Goal: Obtain resource: Download file/media

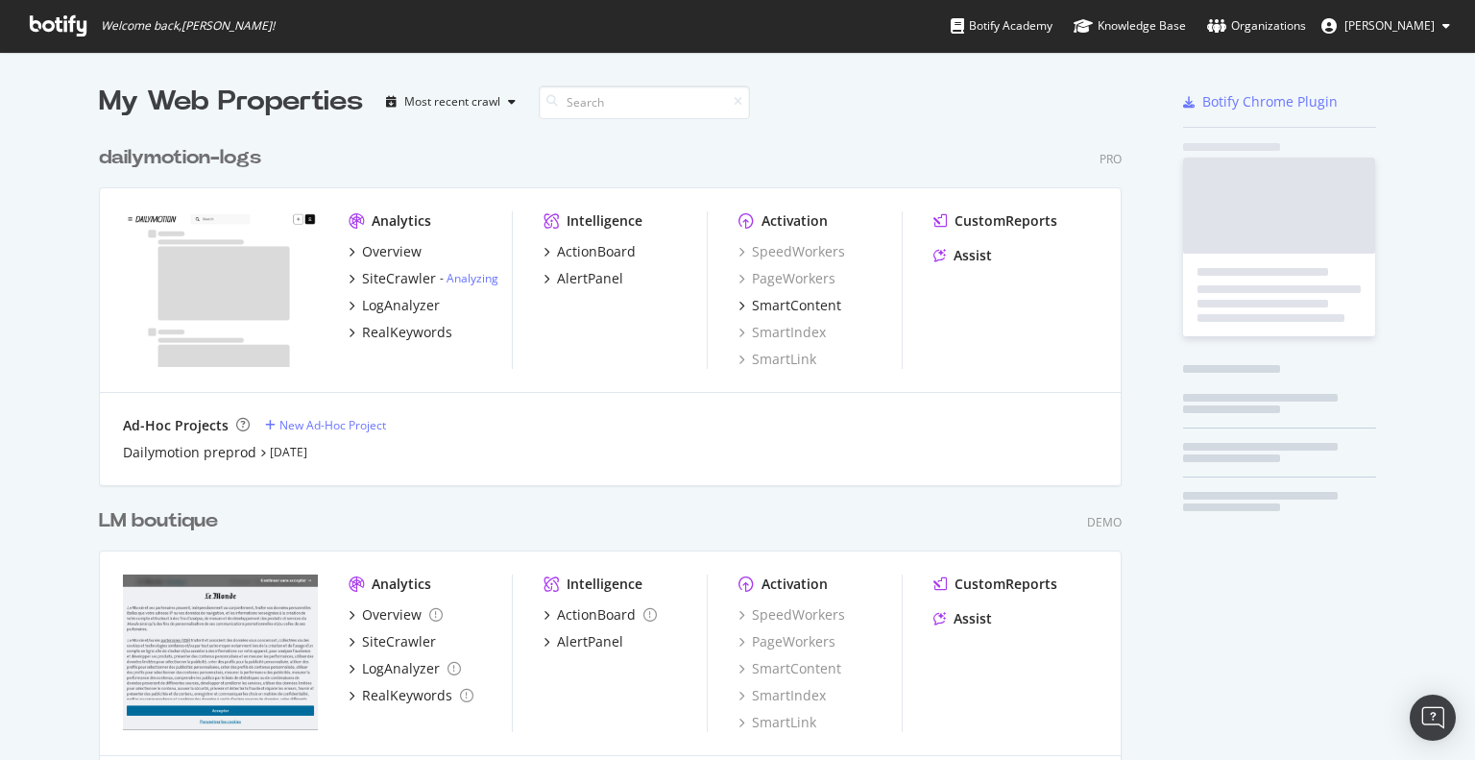
scroll to position [1356, 1023]
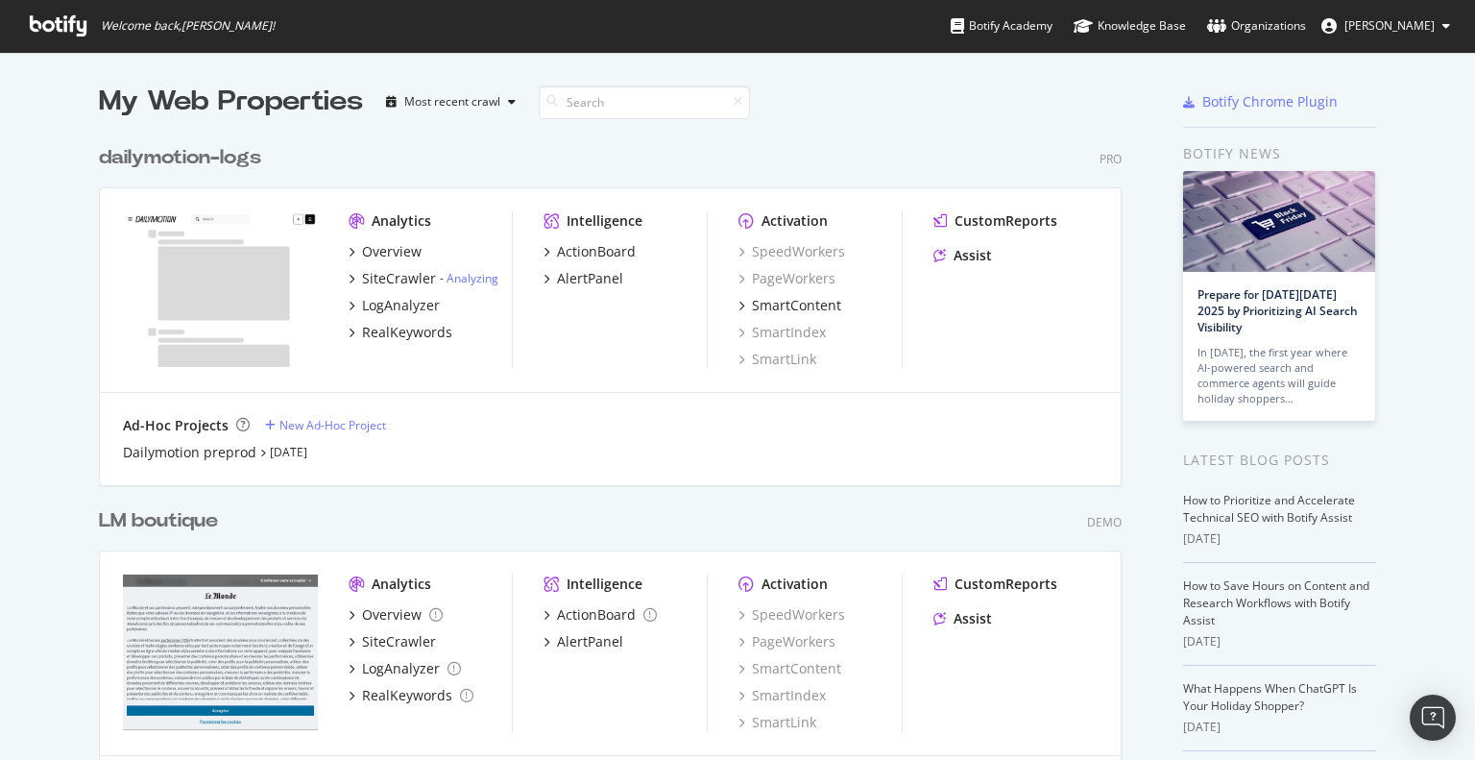
click at [172, 519] on div "LM boutique" at bounding box center [158, 521] width 119 height 28
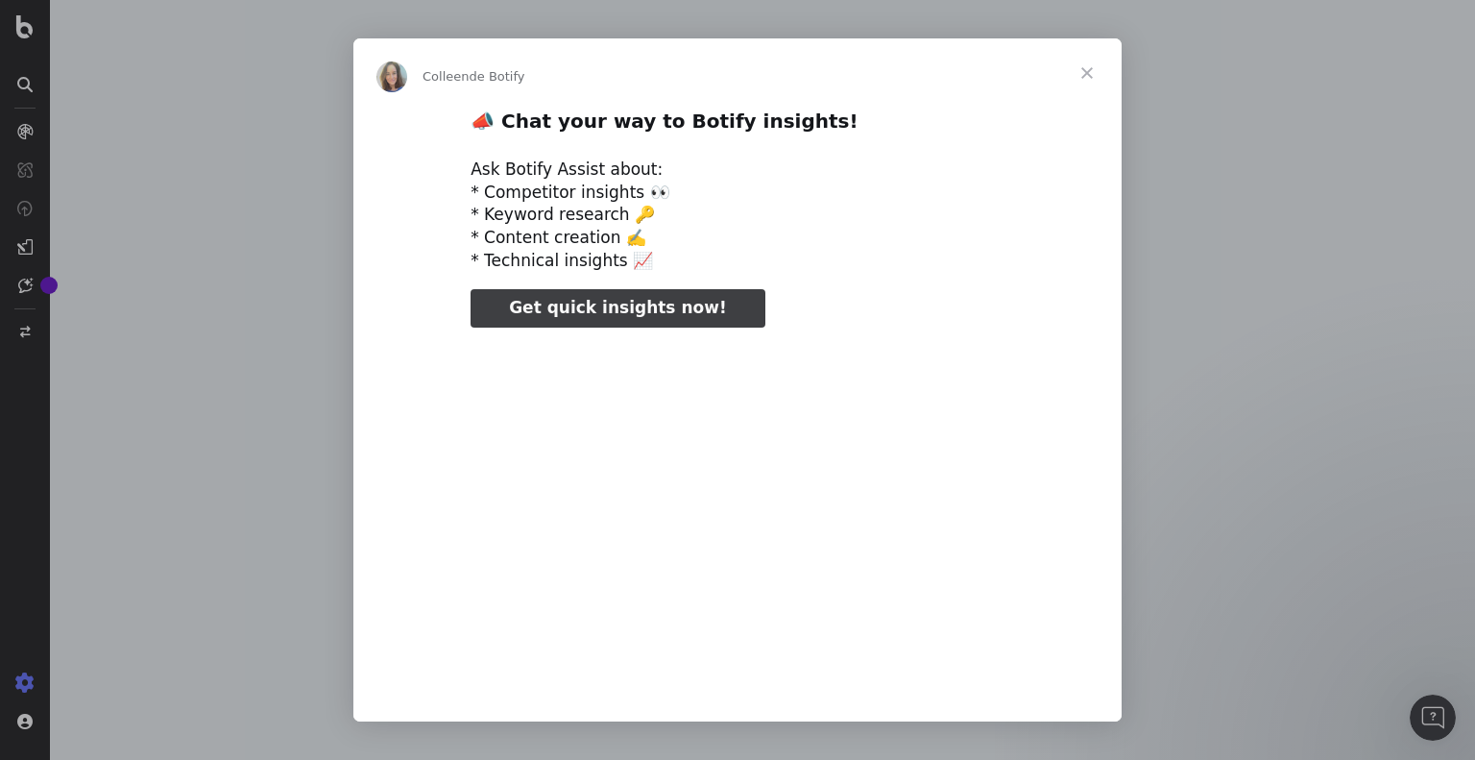
click at [1089, 77] on span "Fermer" at bounding box center [1087, 72] width 69 height 69
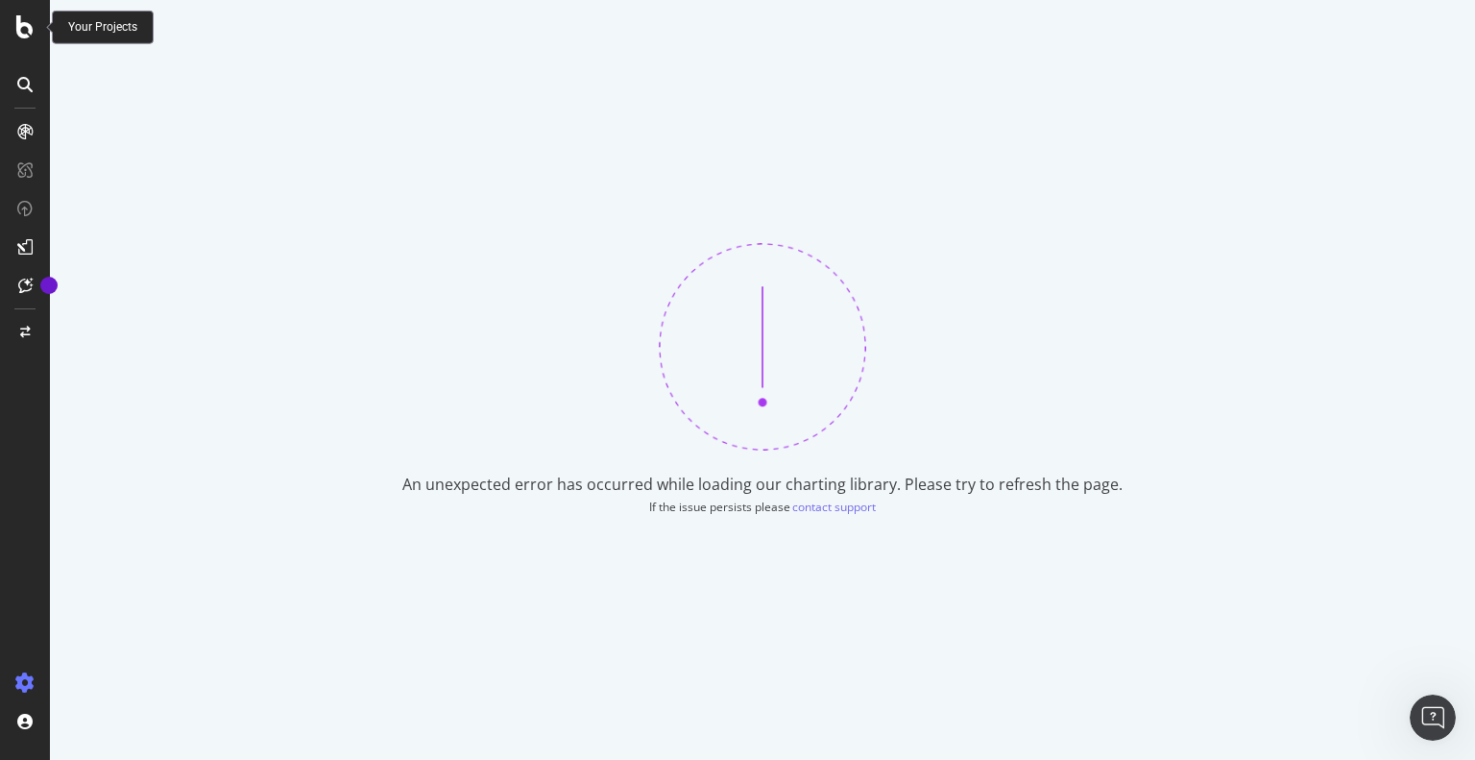
click at [36, 32] on div at bounding box center [25, 26] width 46 height 23
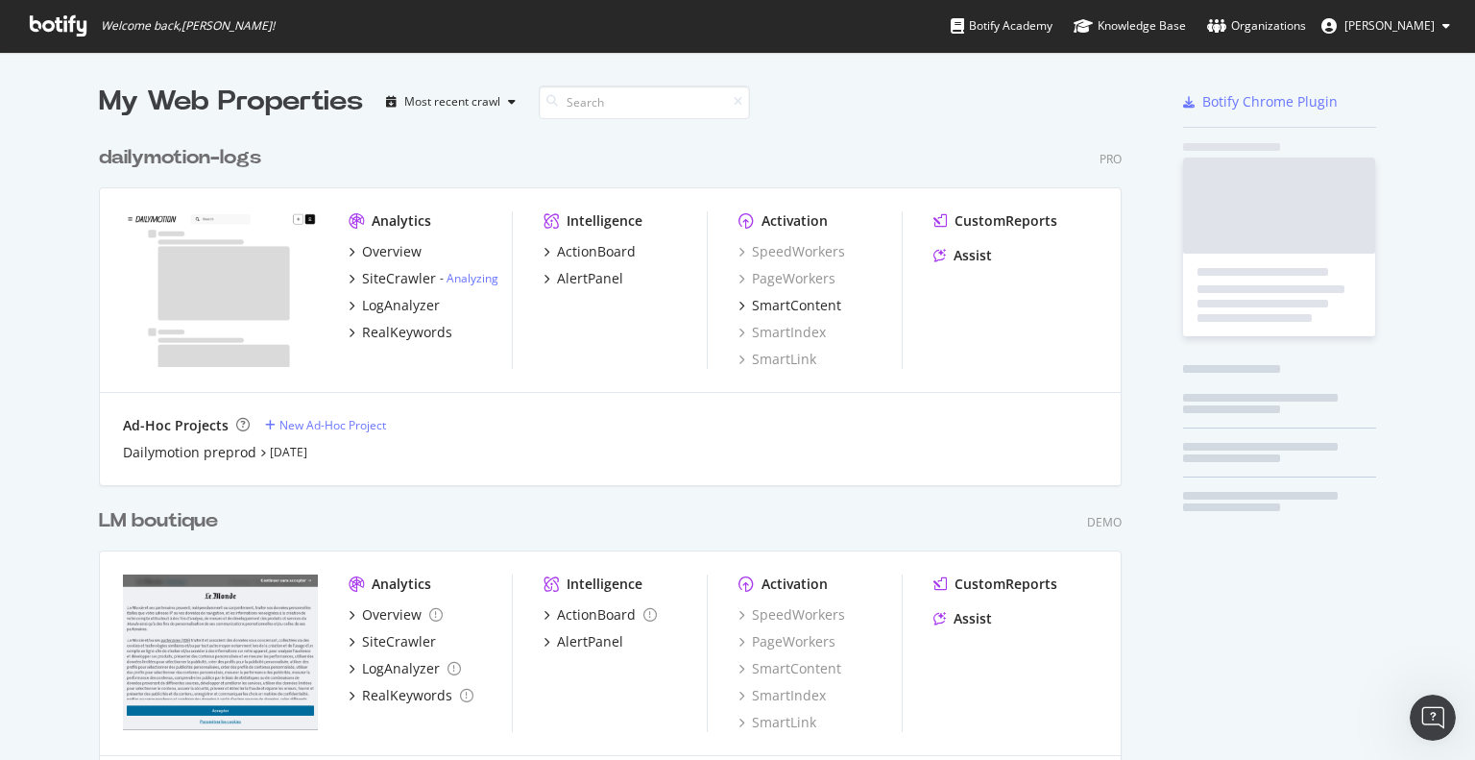
scroll to position [745, 1445]
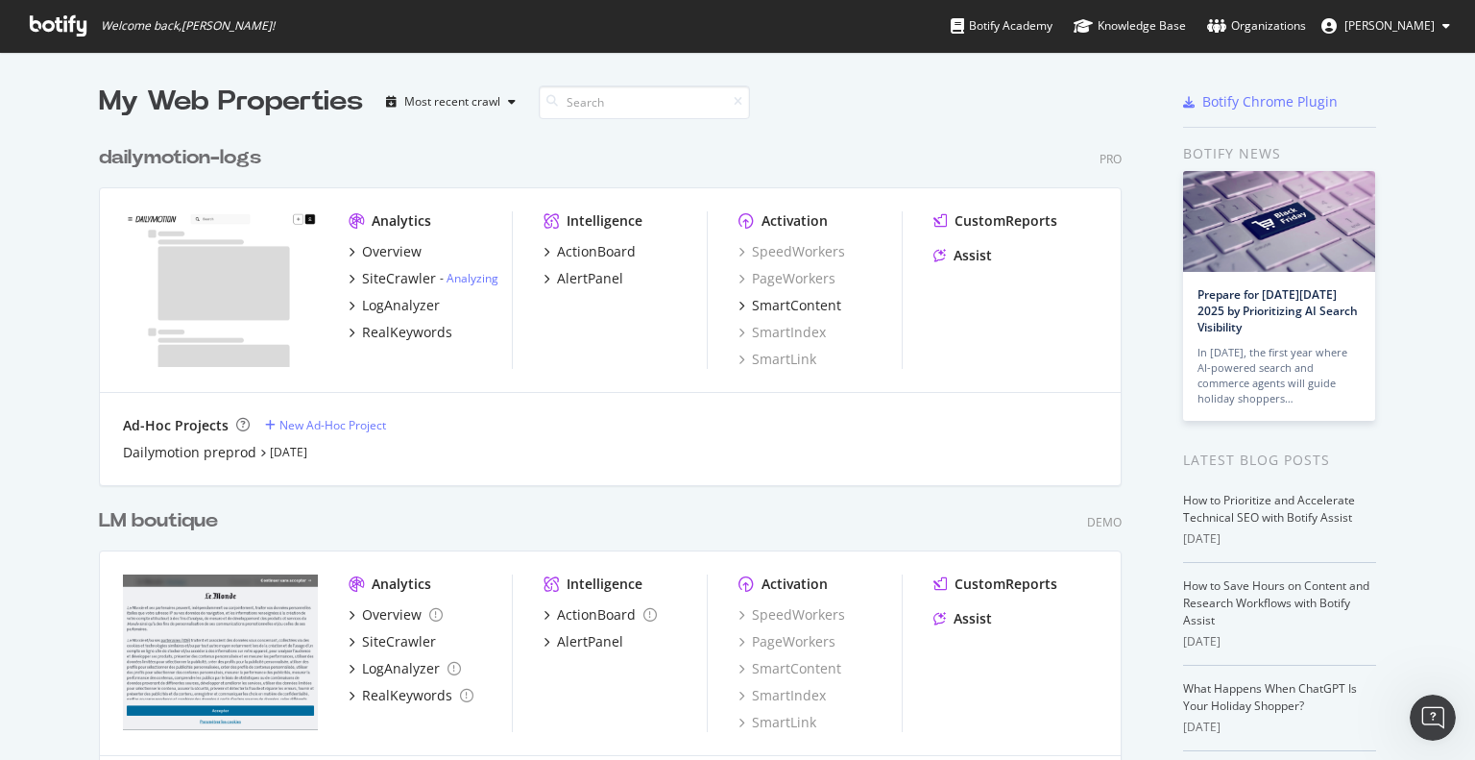
click at [200, 160] on div "dailymotion-logs" at bounding box center [180, 158] width 162 height 28
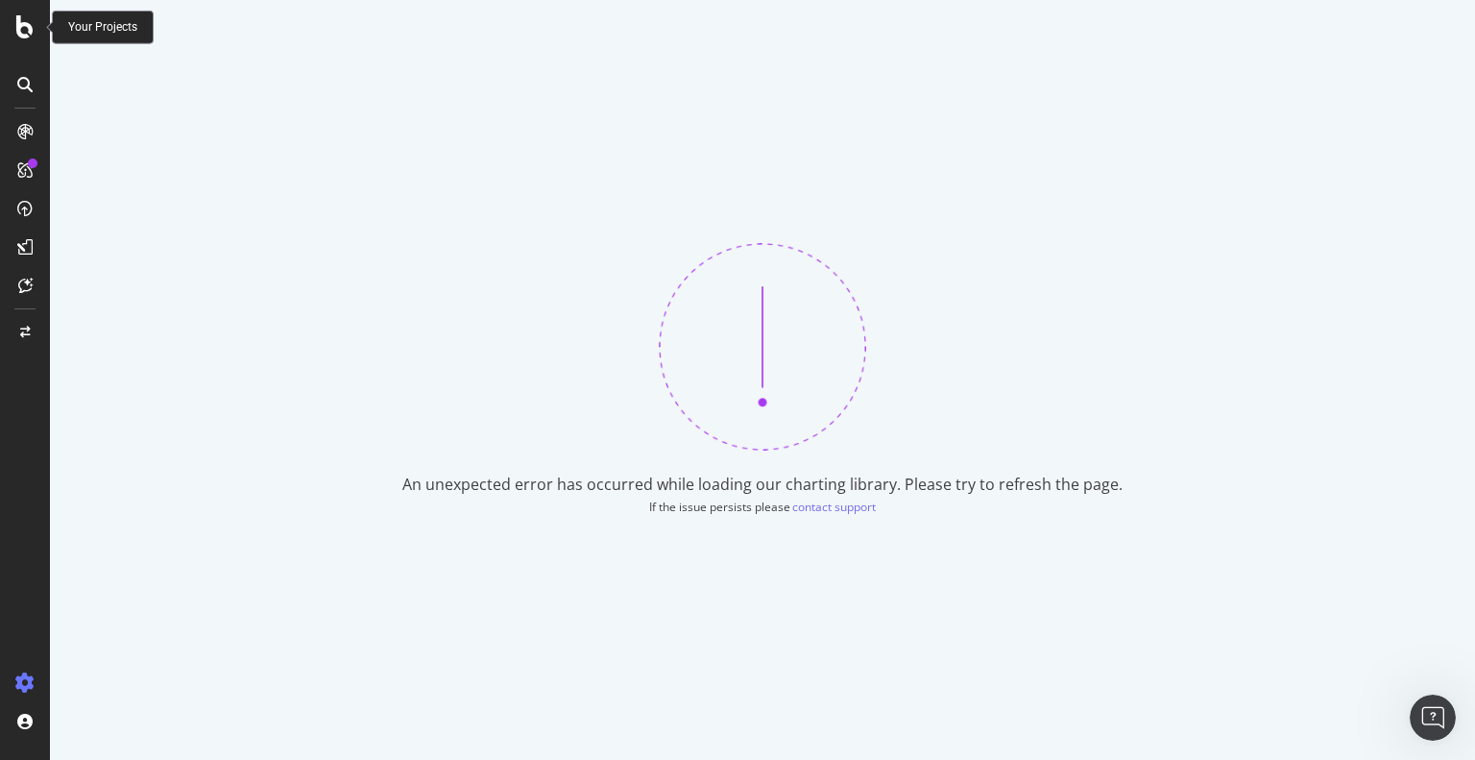
click at [21, 31] on icon at bounding box center [24, 26] width 17 height 23
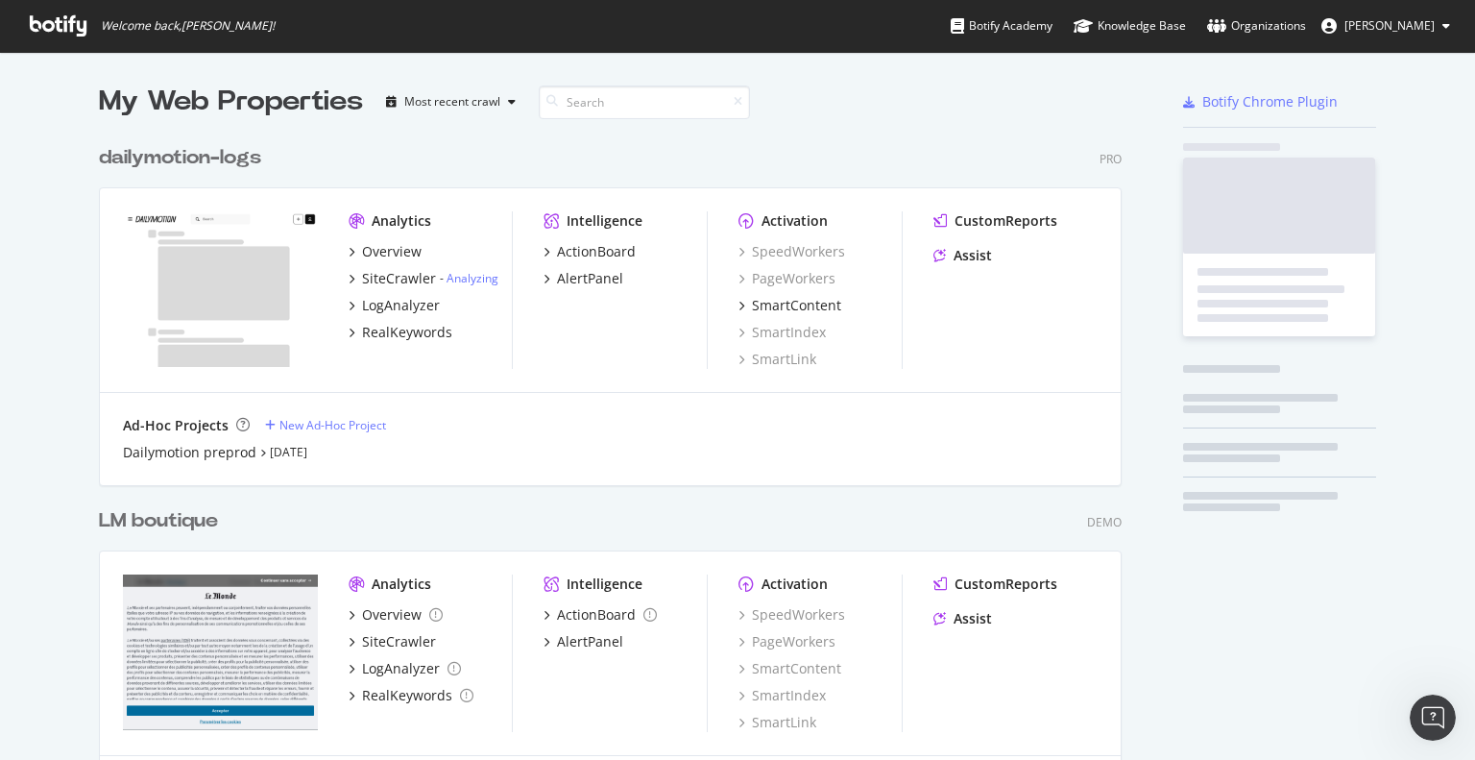
scroll to position [745, 1445]
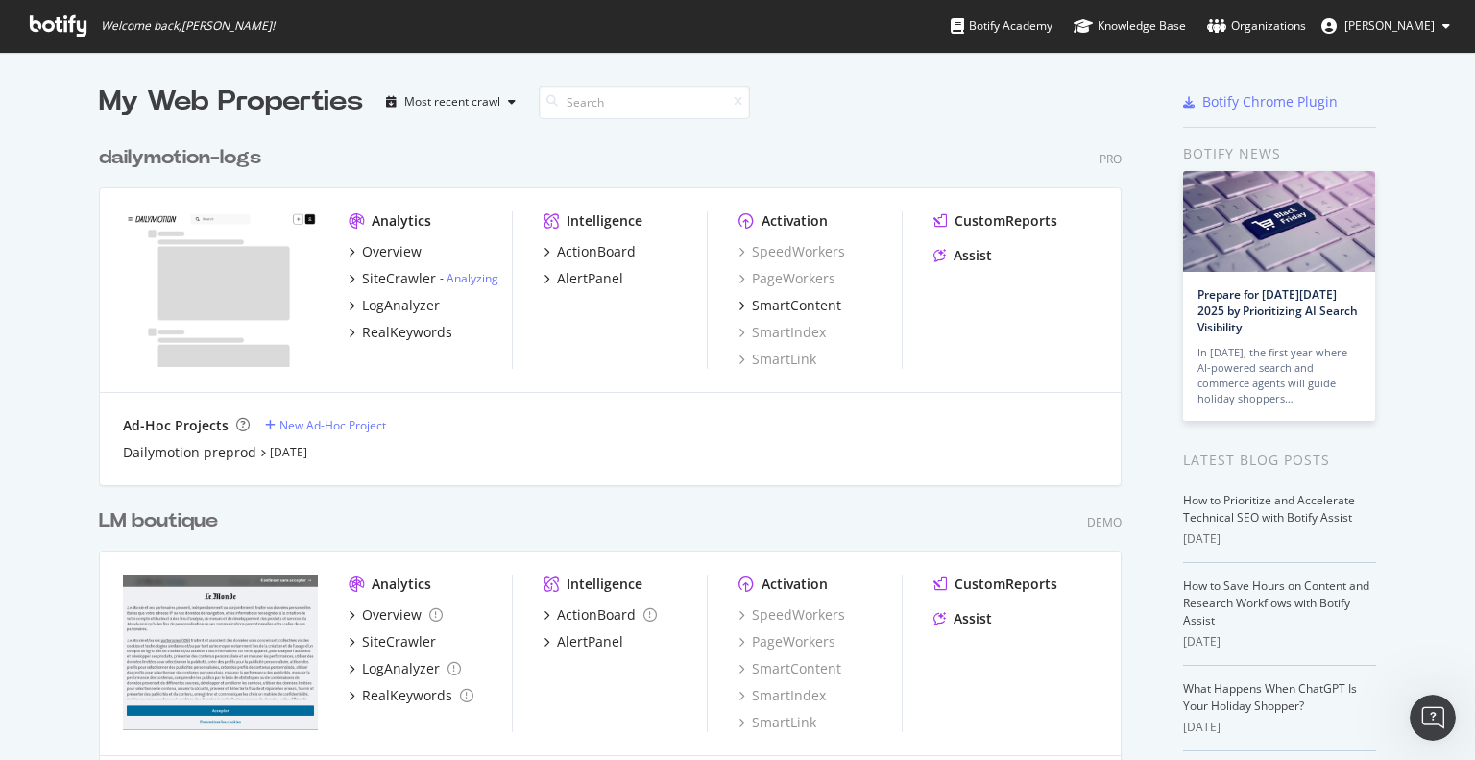
click at [182, 517] on div "LM boutique" at bounding box center [158, 521] width 119 height 28
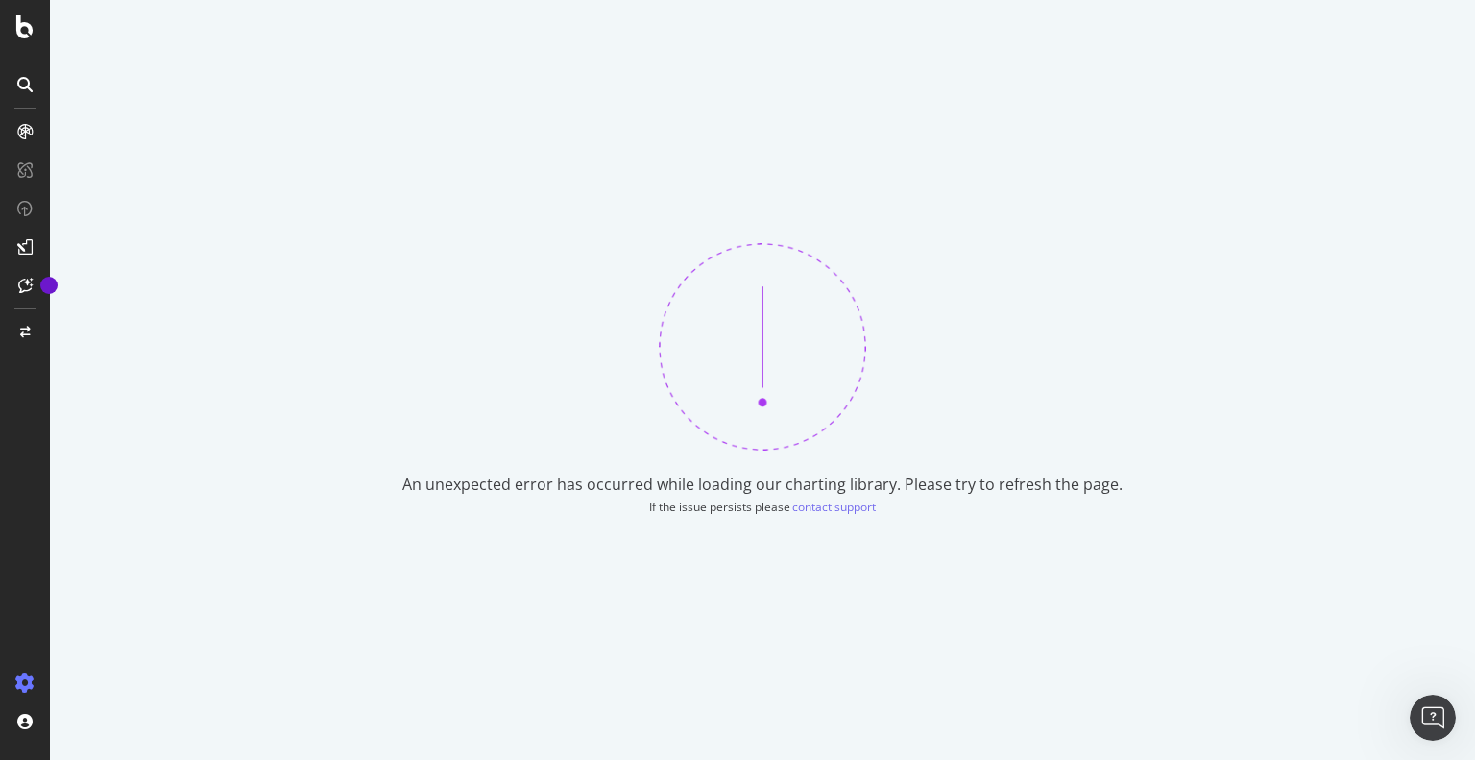
click at [390, 133] on div "An unexpected error has occurred while loading our charting library. Please try…" at bounding box center [762, 380] width 1425 height 760
click at [31, 16] on icon at bounding box center [24, 26] width 17 height 23
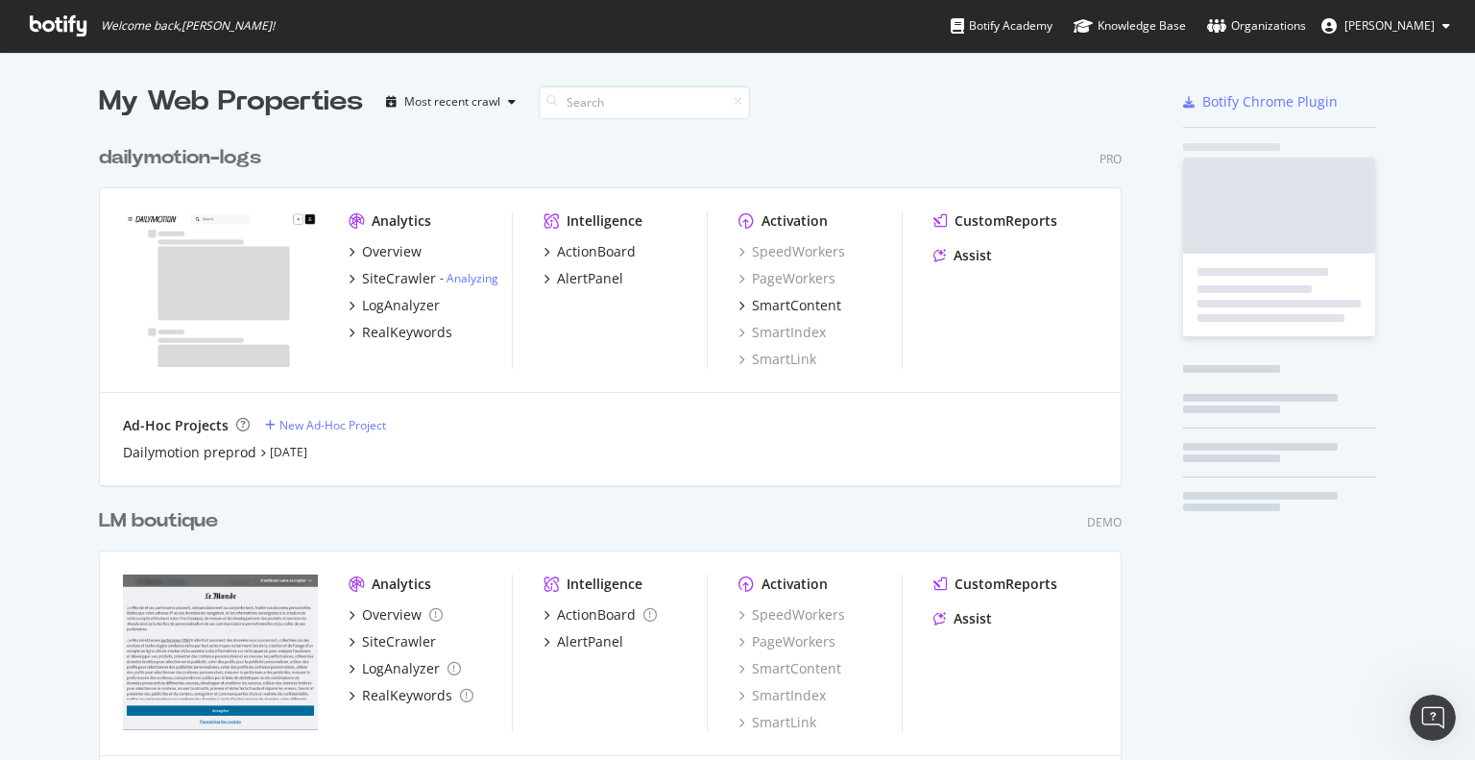
scroll to position [745, 1445]
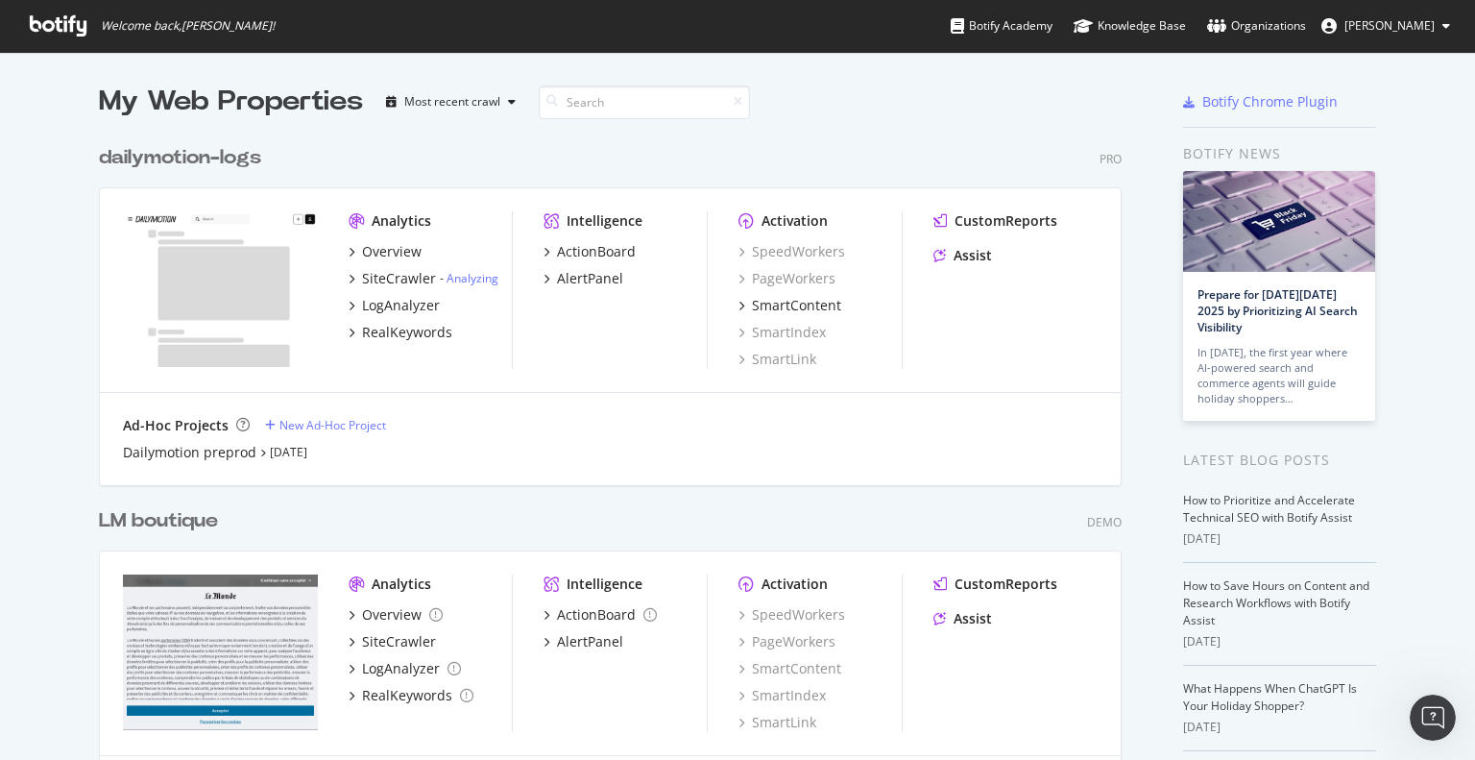
click at [200, 155] on div "dailymotion-logs" at bounding box center [180, 158] width 162 height 28
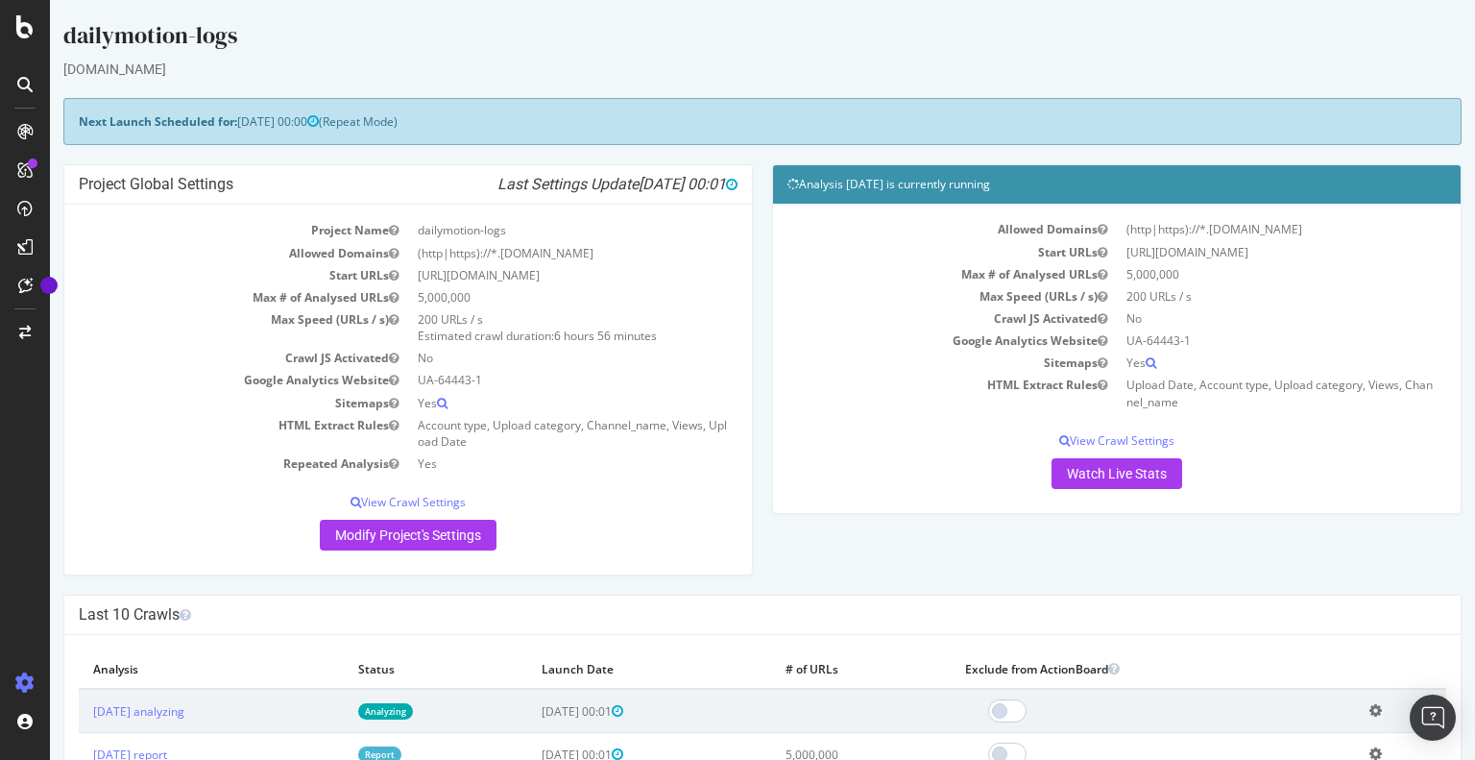
click at [957, 448] on div "Allowed Domains (http|https)://*.[DOMAIN_NAME] Start URLs [URL][DOMAIN_NAME] Ma…" at bounding box center [1117, 353] width 659 height 270
click at [1107, 470] on link "Watch Live Stats" at bounding box center [1117, 473] width 131 height 31
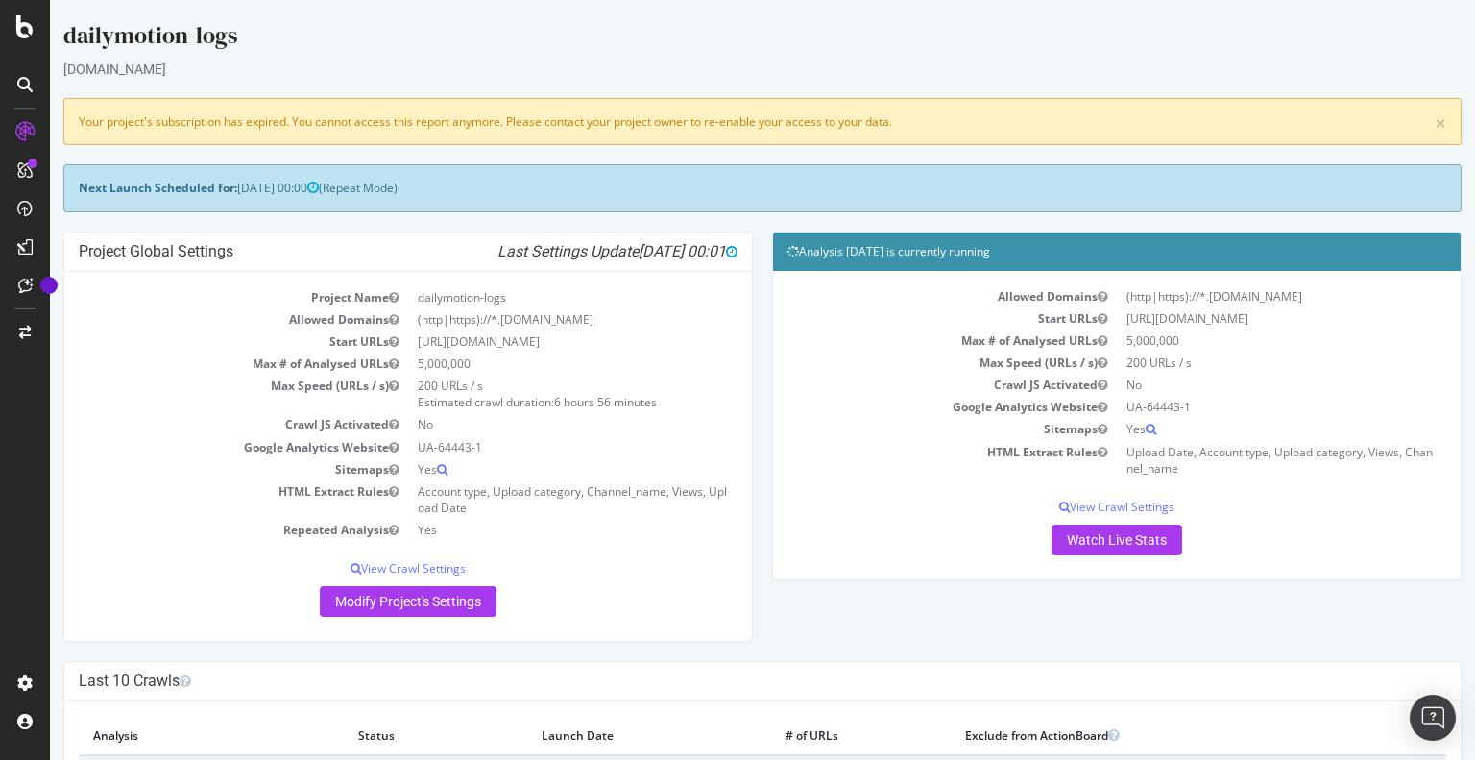
drag, startPoint x: 346, startPoint y: 120, endPoint x: 937, endPoint y: 114, distance: 591.6
click at [937, 114] on div "× Your project's subscription has expired. You cannot access this report anymor…" at bounding box center [762, 121] width 1398 height 47
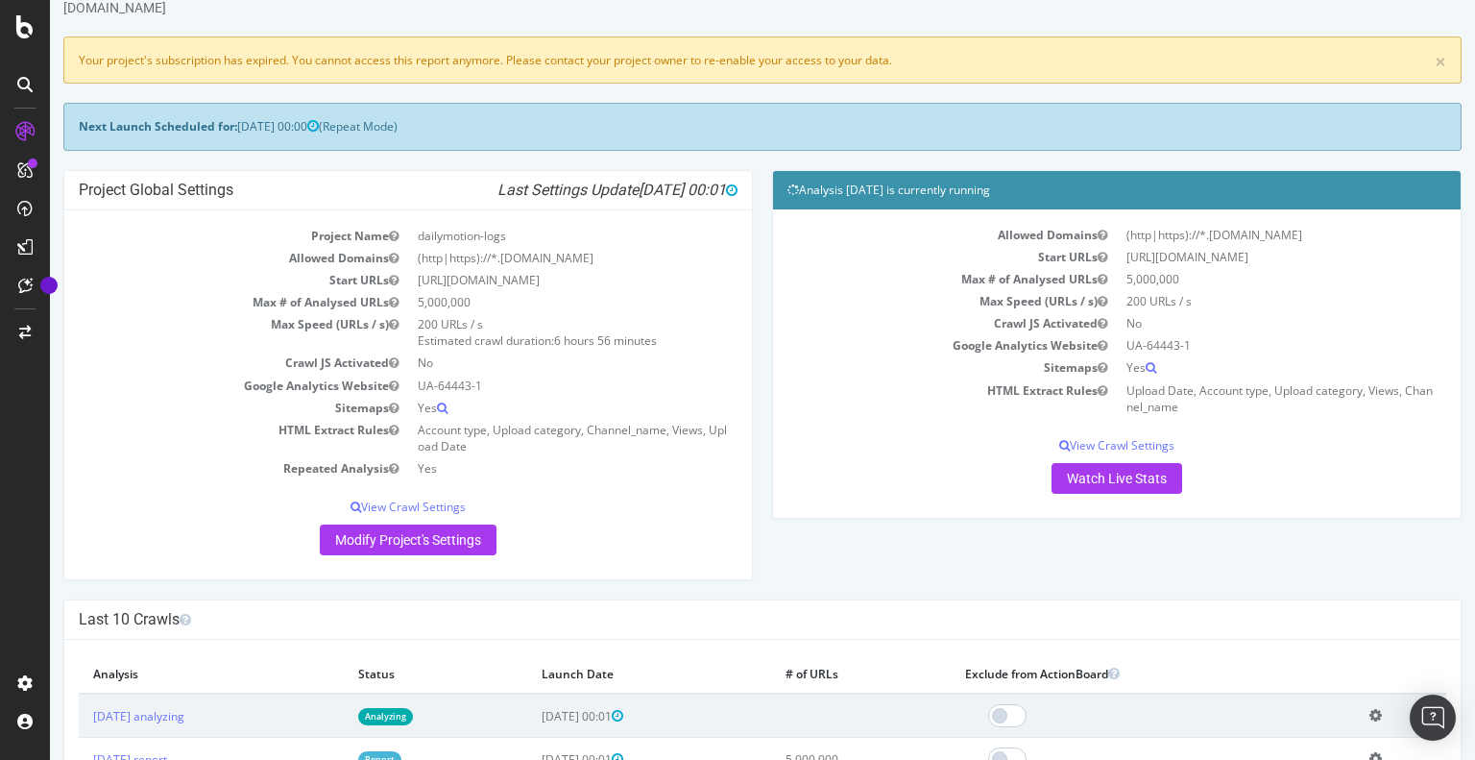
scroll to position [384, 0]
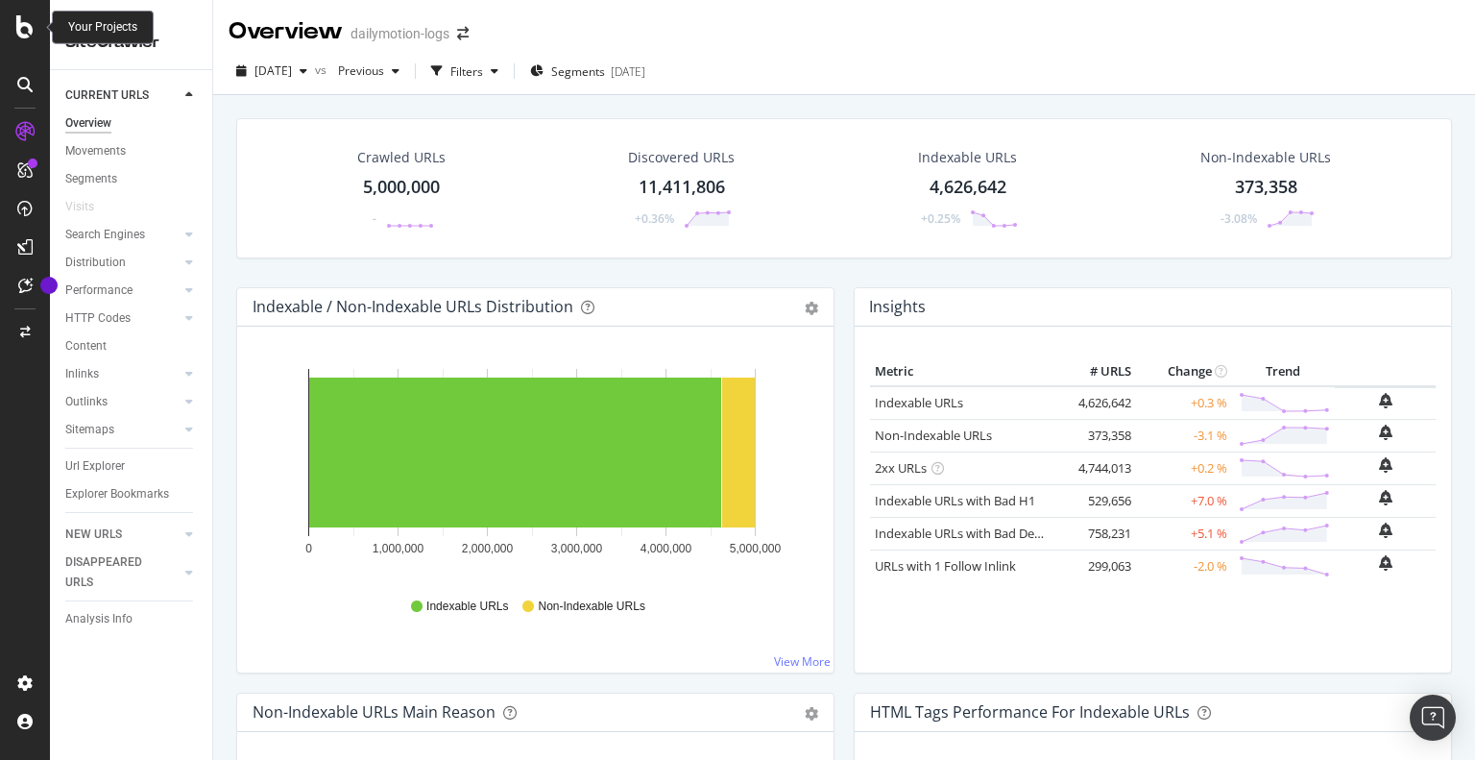
click at [23, 30] on icon at bounding box center [24, 26] width 17 height 23
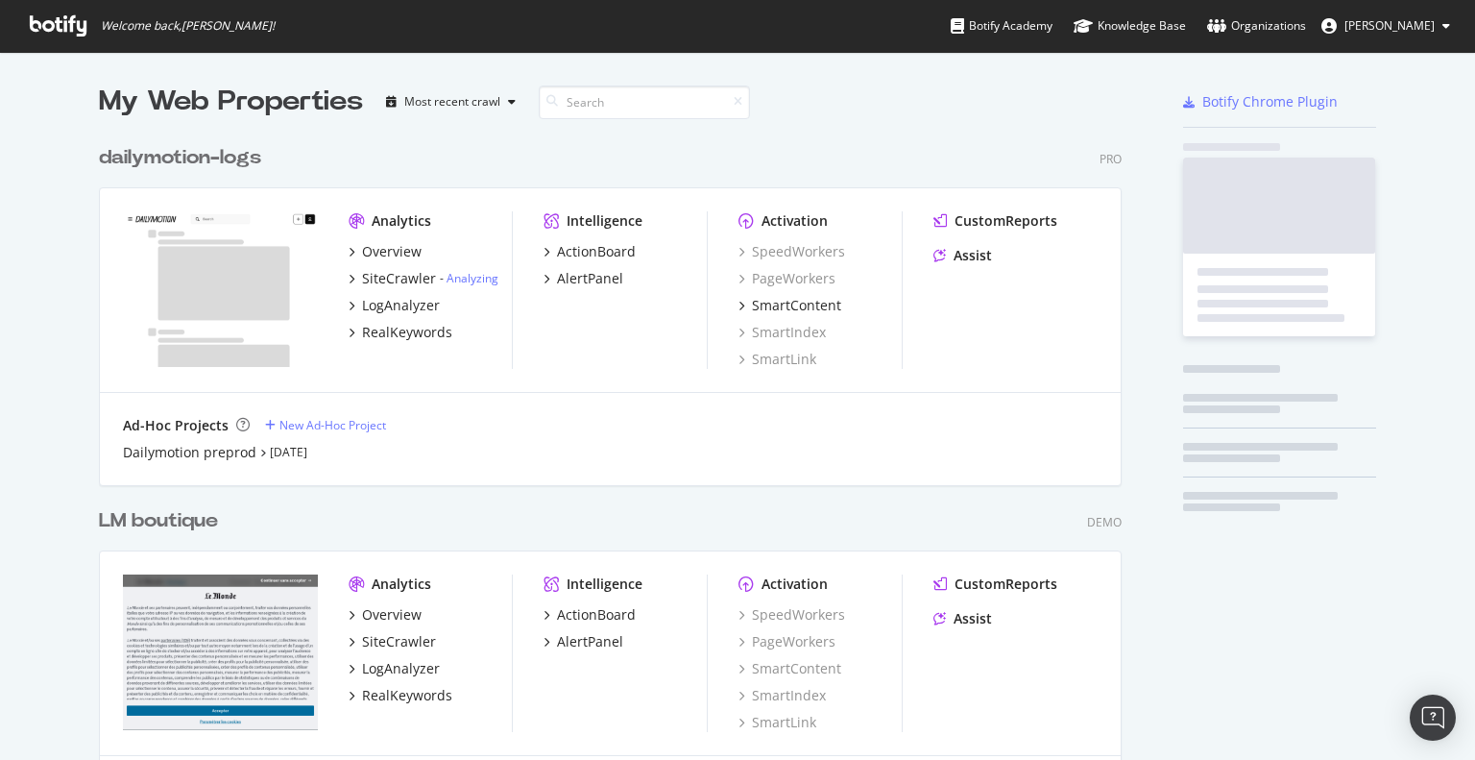
scroll to position [745, 1445]
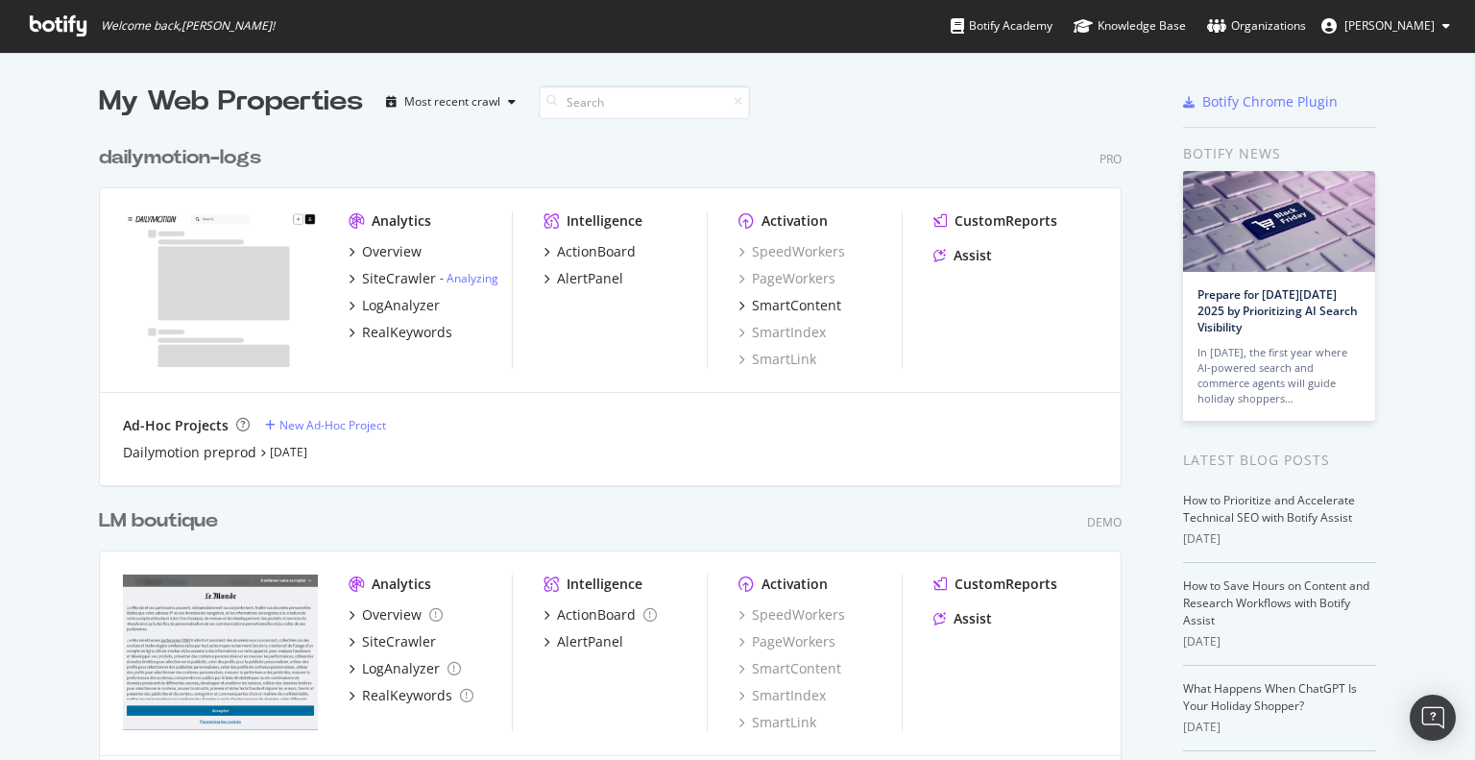
click at [189, 521] on div "LM boutique" at bounding box center [158, 521] width 119 height 28
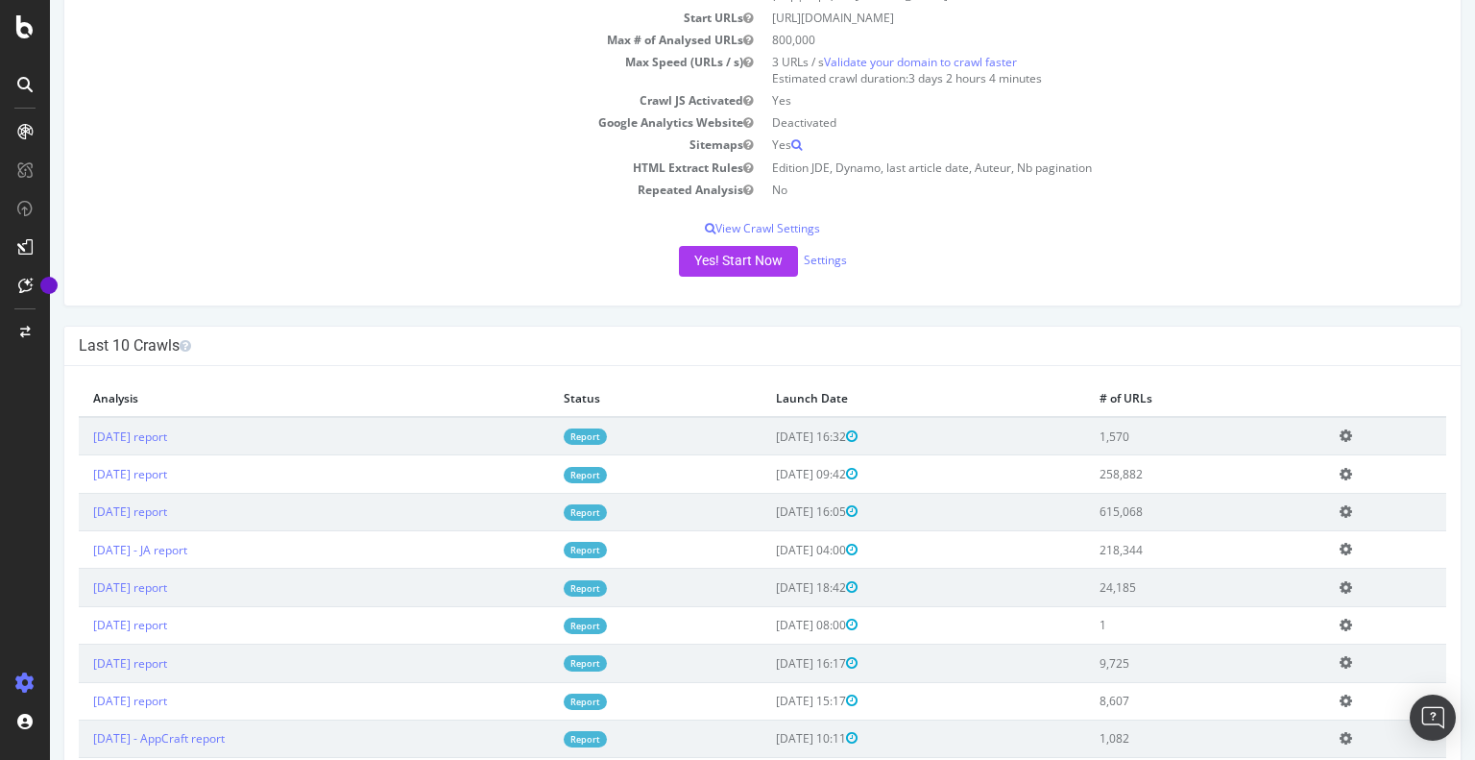
scroll to position [192, 0]
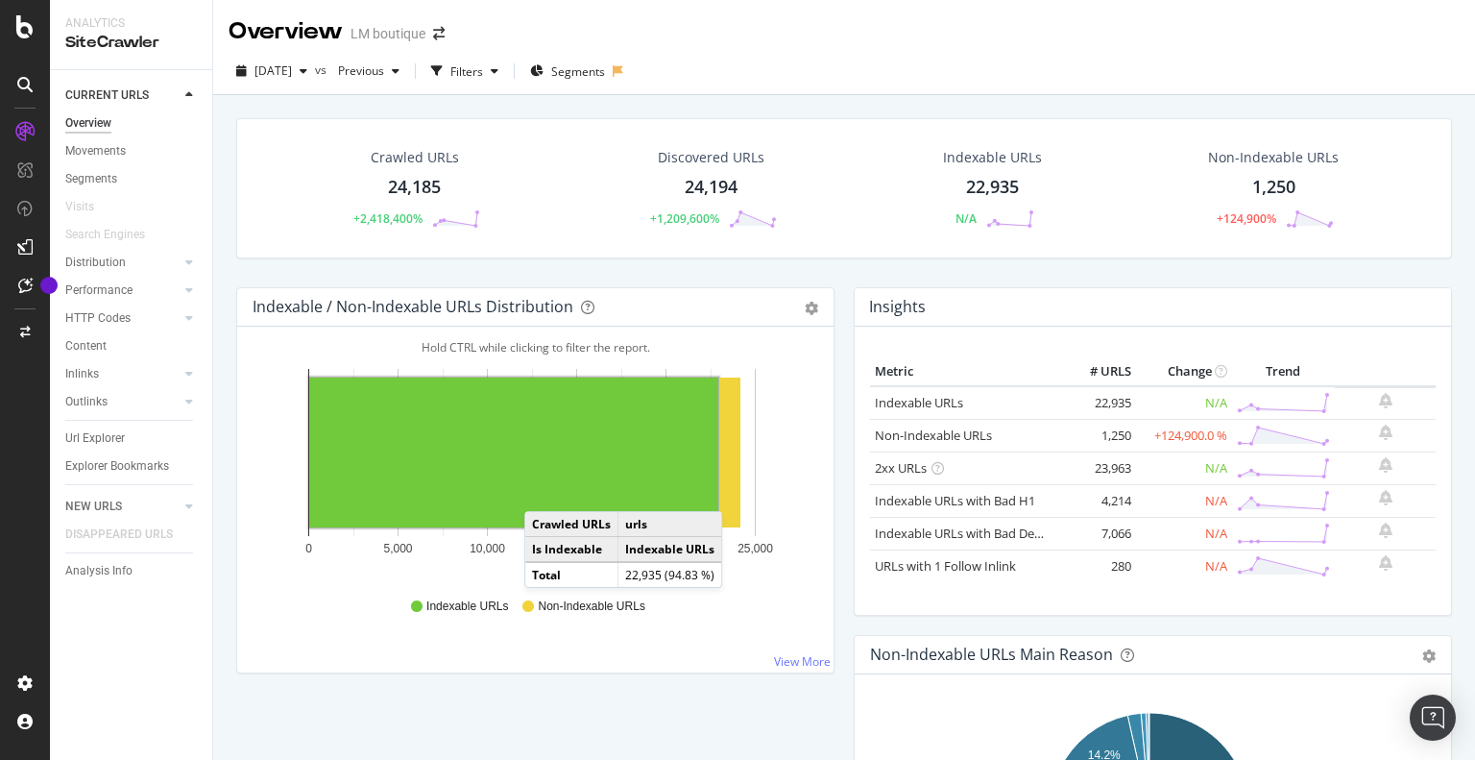
click at [544, 491] on rect "A chart." at bounding box center [513, 452] width 409 height 150
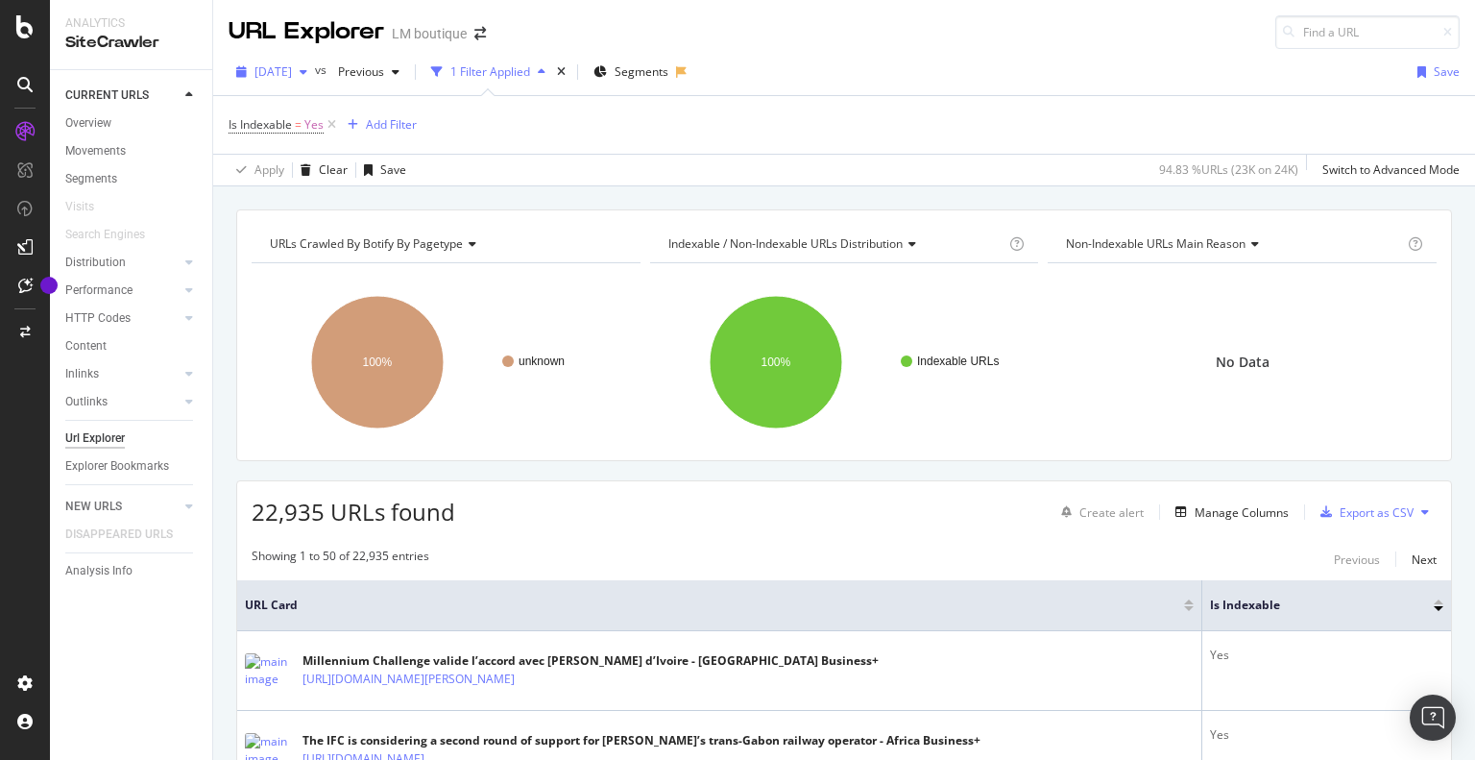
click at [292, 74] on span "[DATE]" at bounding box center [273, 71] width 37 height 16
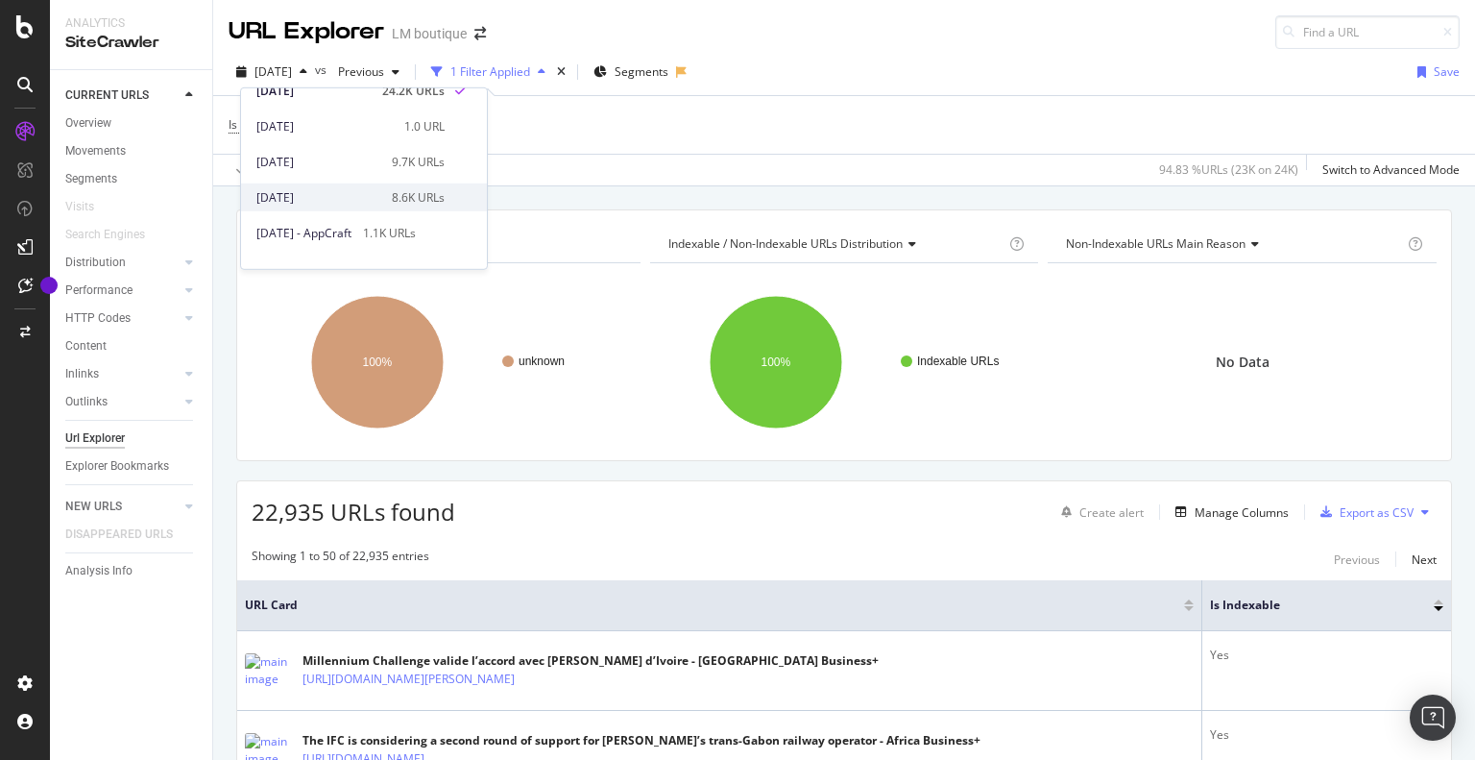
scroll to position [288, 0]
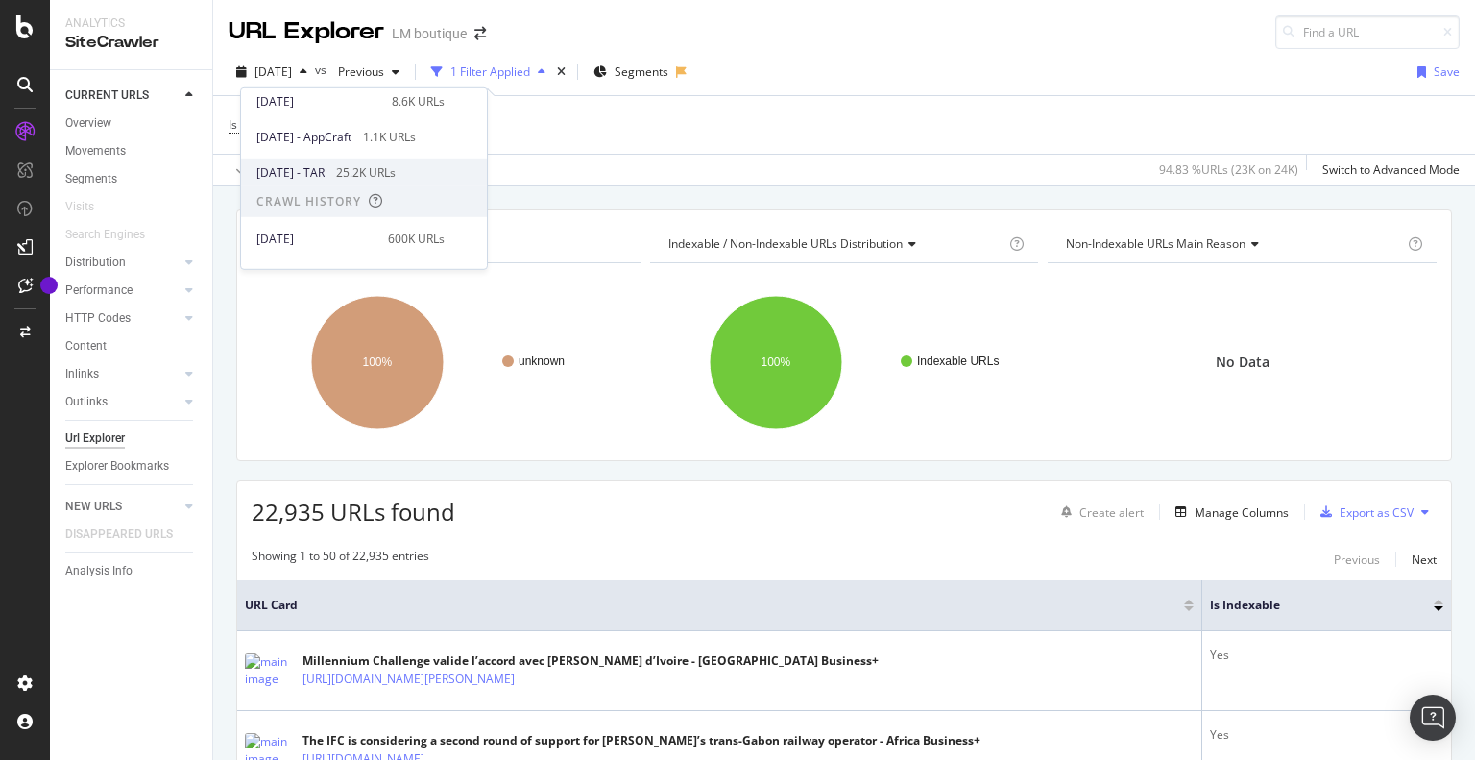
click at [377, 173] on div "25.2K URLs" at bounding box center [366, 171] width 60 height 17
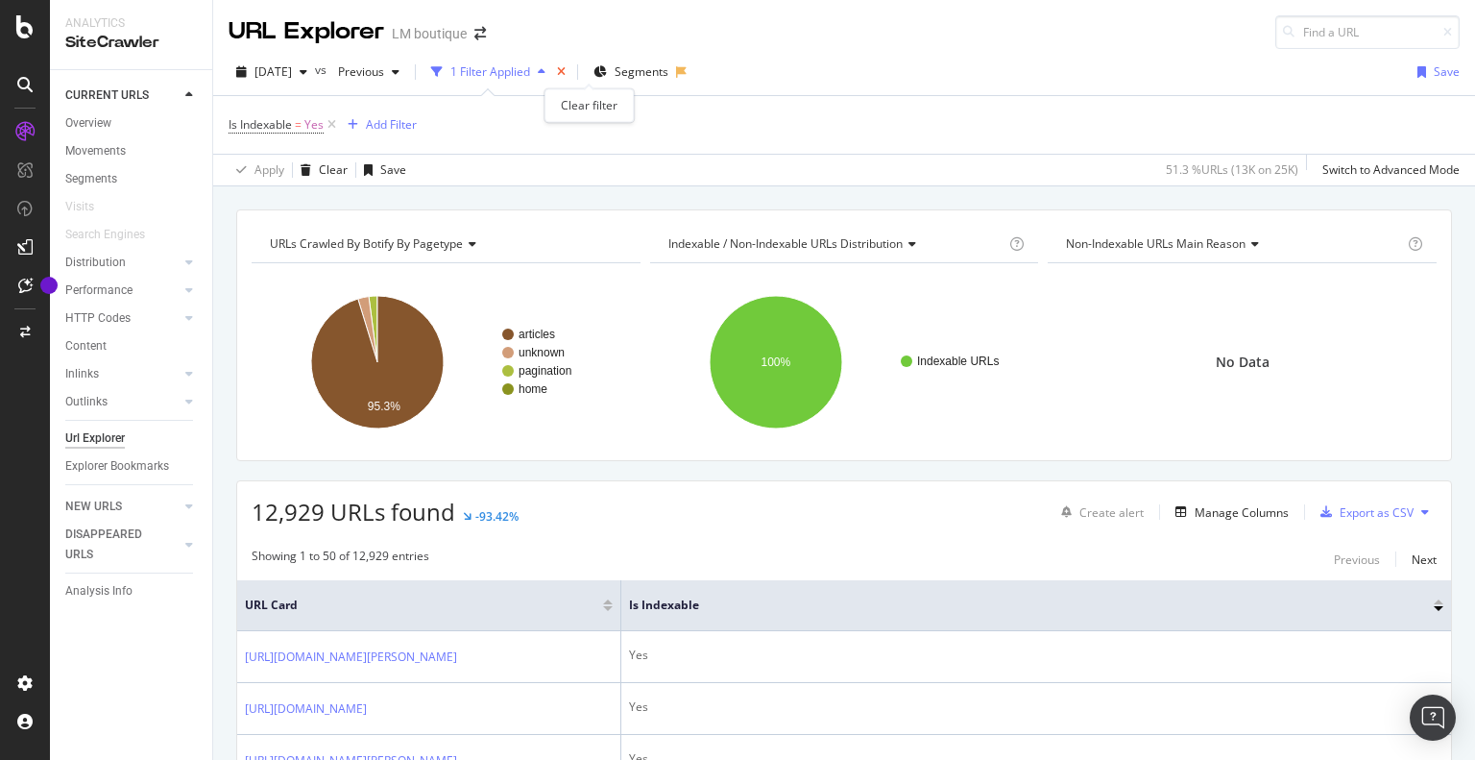
click at [566, 70] on icon "times" at bounding box center [561, 72] width 9 height 12
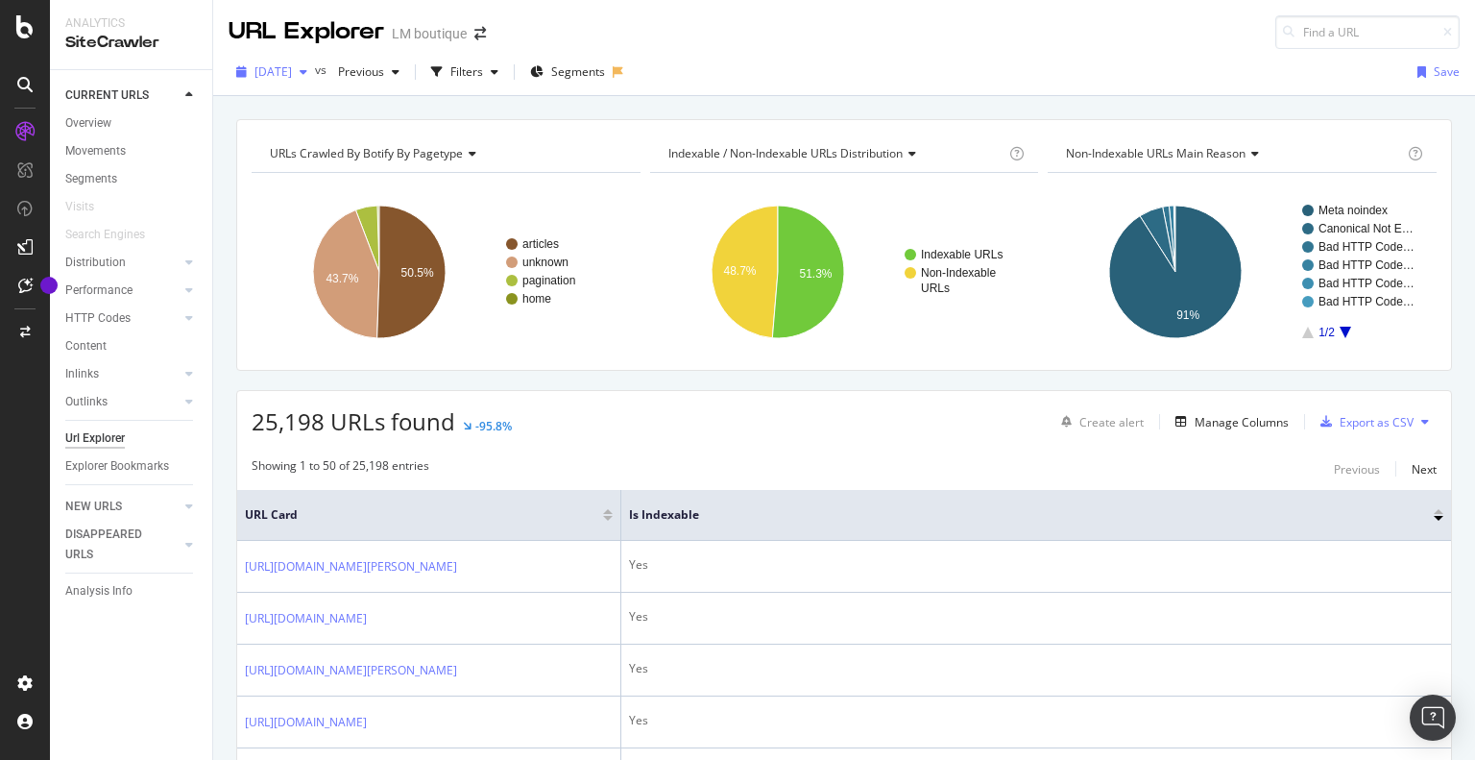
click at [292, 67] on span "[DATE]" at bounding box center [273, 71] width 37 height 16
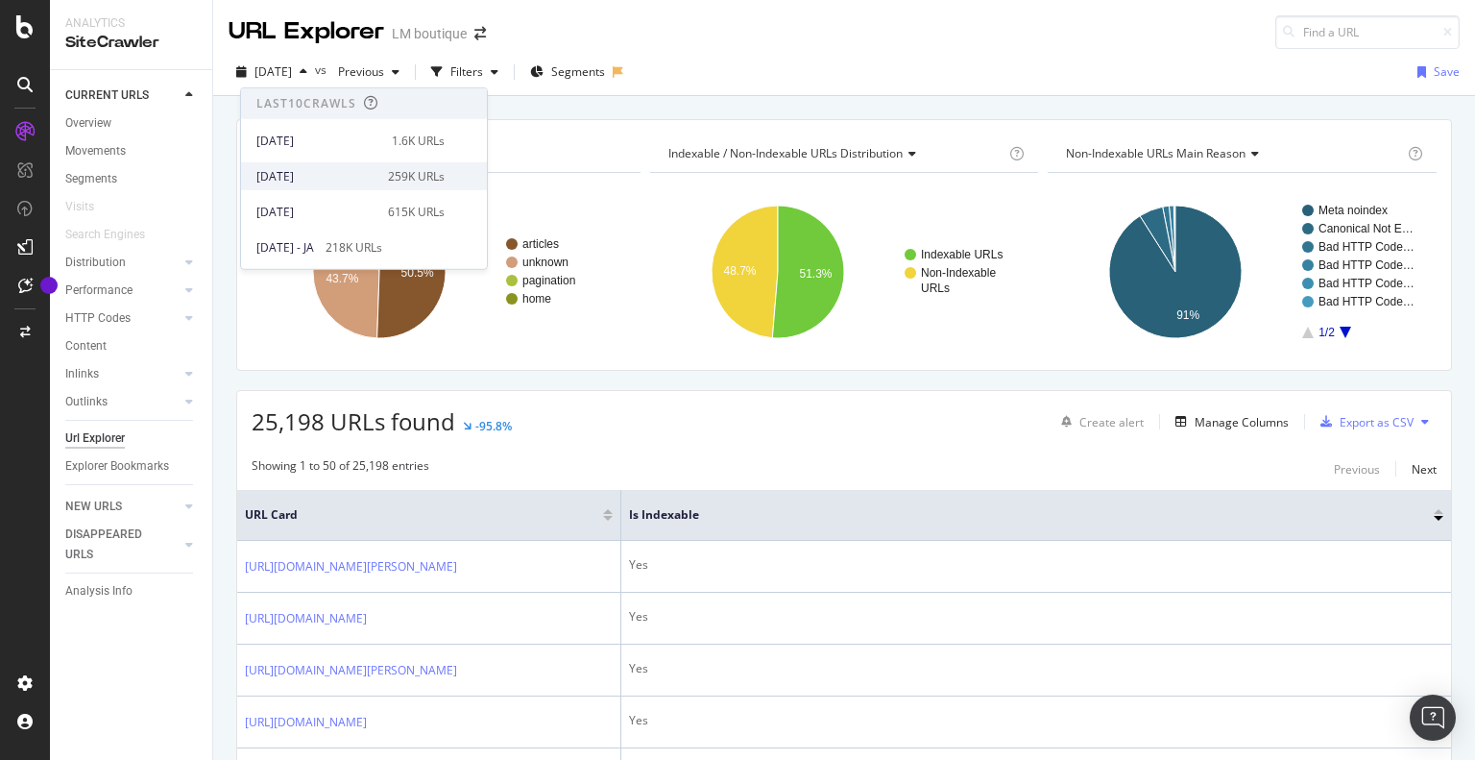
scroll to position [96, 0]
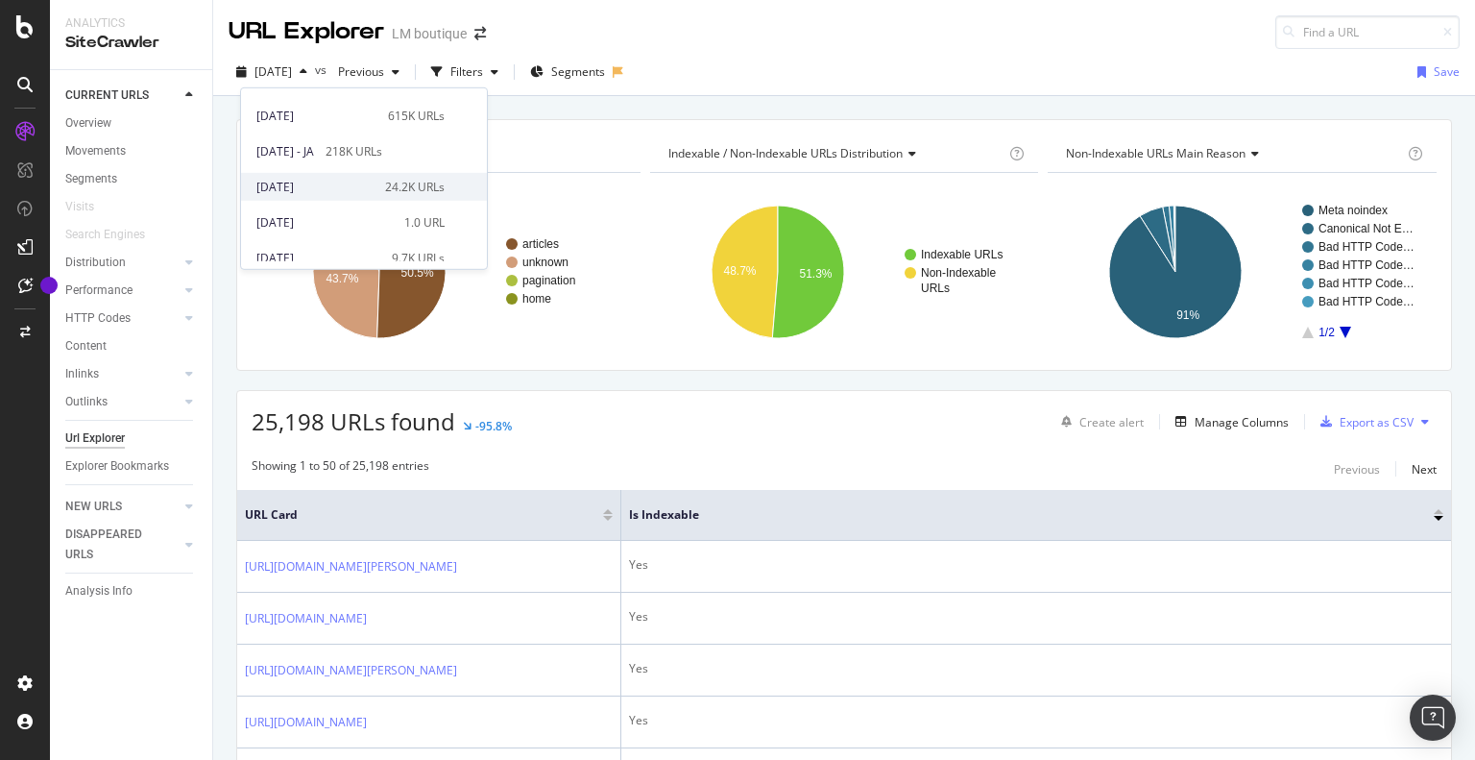
click at [365, 187] on div "[DATE]" at bounding box center [314, 186] width 117 height 17
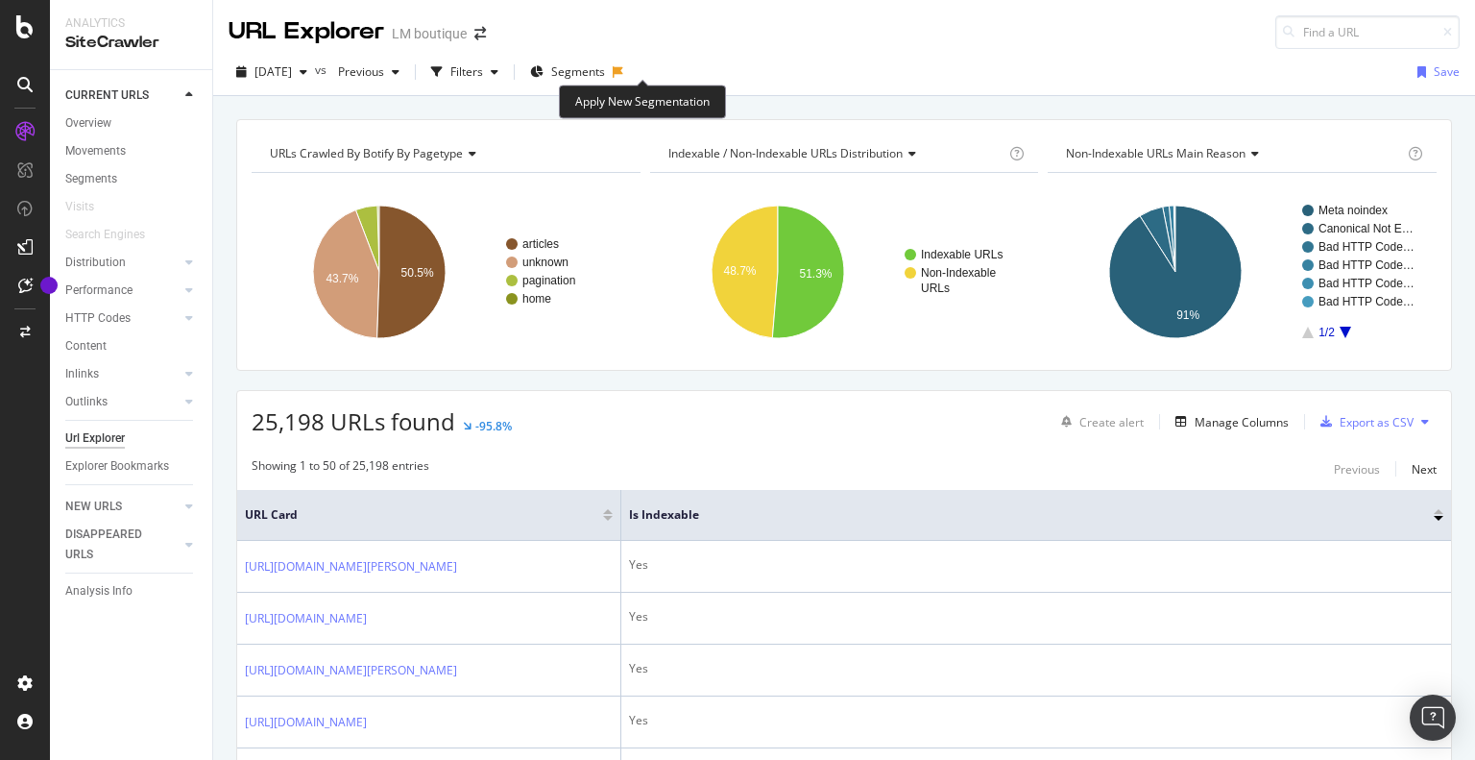
click at [623, 70] on icon at bounding box center [618, 72] width 11 height 12
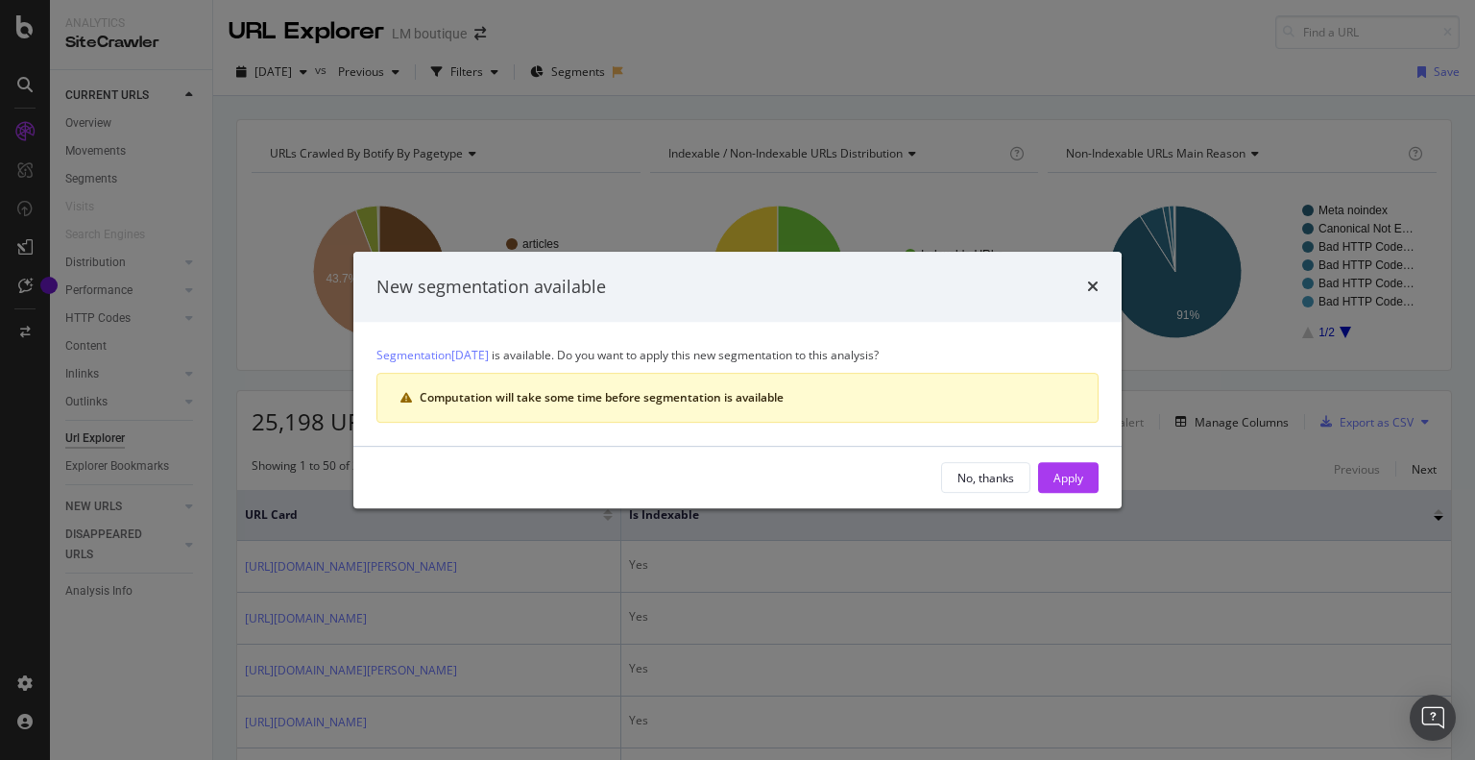
click at [1007, 482] on div "No, thanks" at bounding box center [986, 478] width 57 height 16
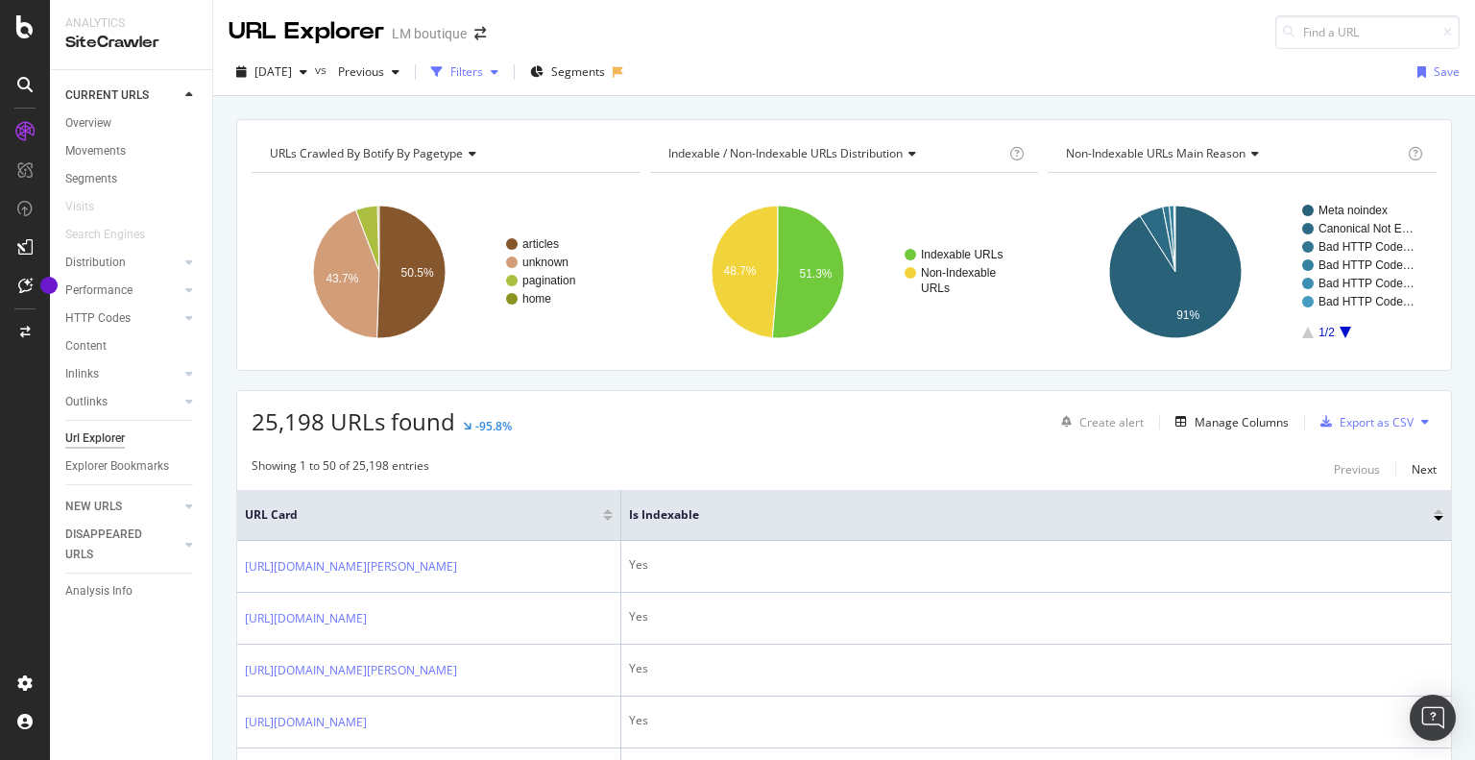
click at [506, 74] on div "button" at bounding box center [494, 72] width 23 height 12
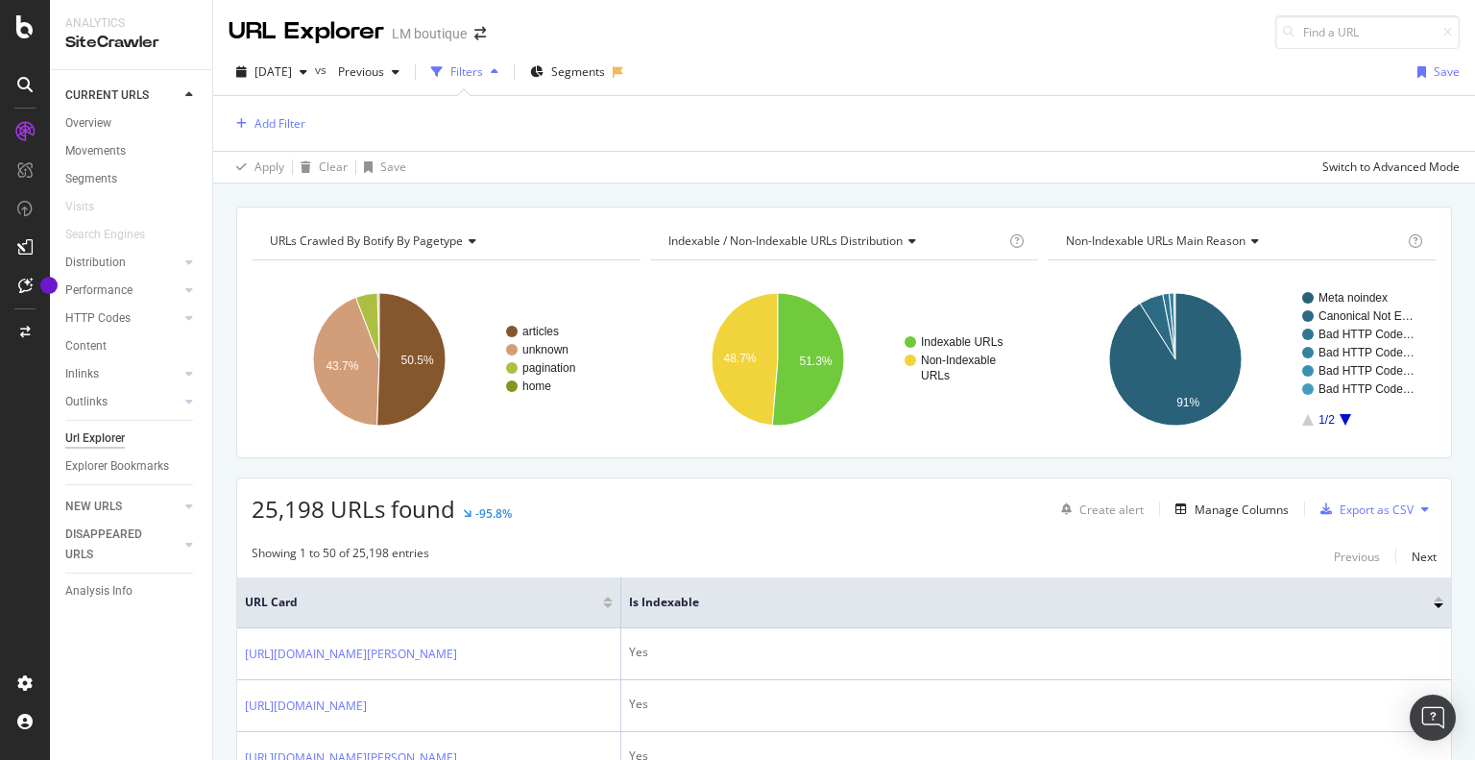
click at [506, 74] on div "button" at bounding box center [494, 72] width 23 height 12
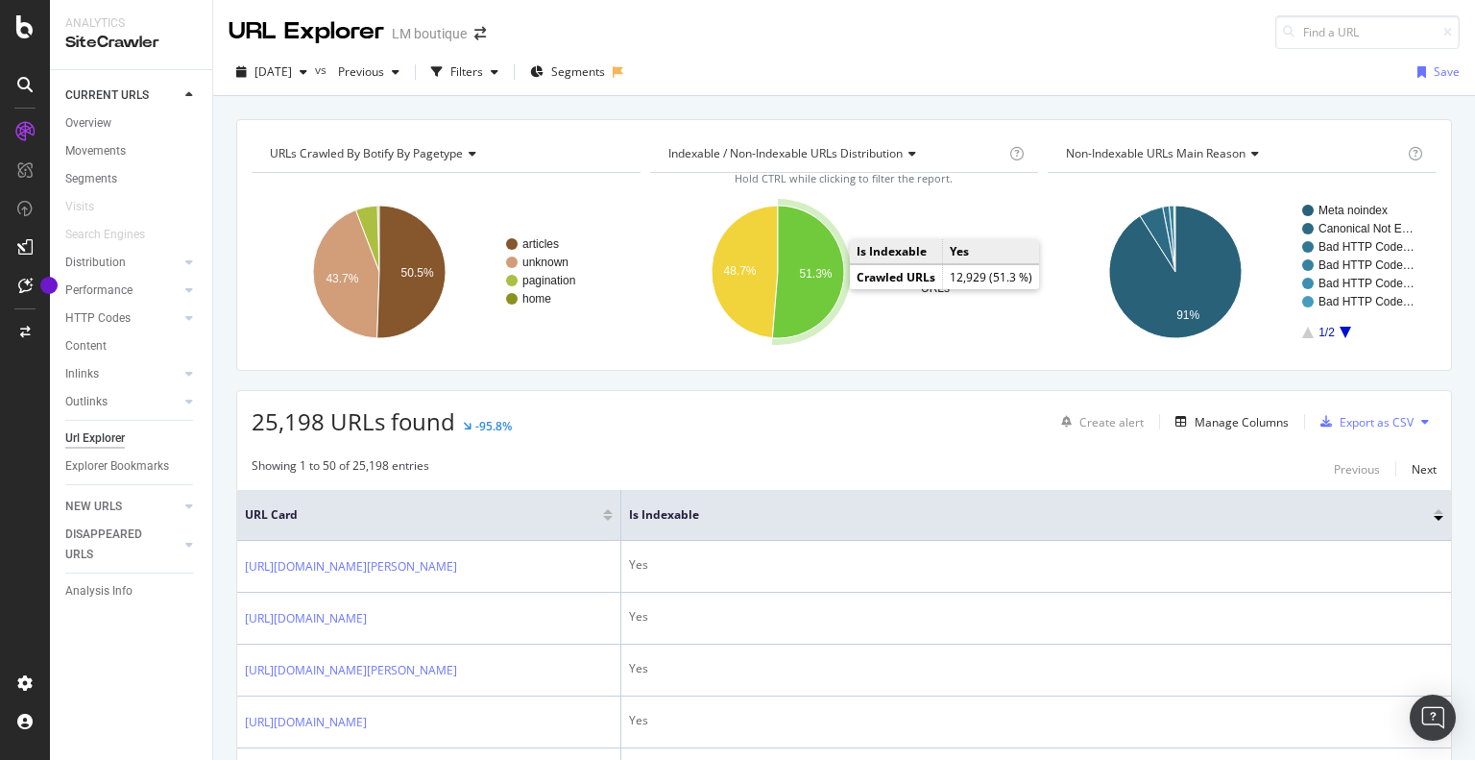
click at [813, 289] on icon "A chart." at bounding box center [808, 272] width 72 height 133
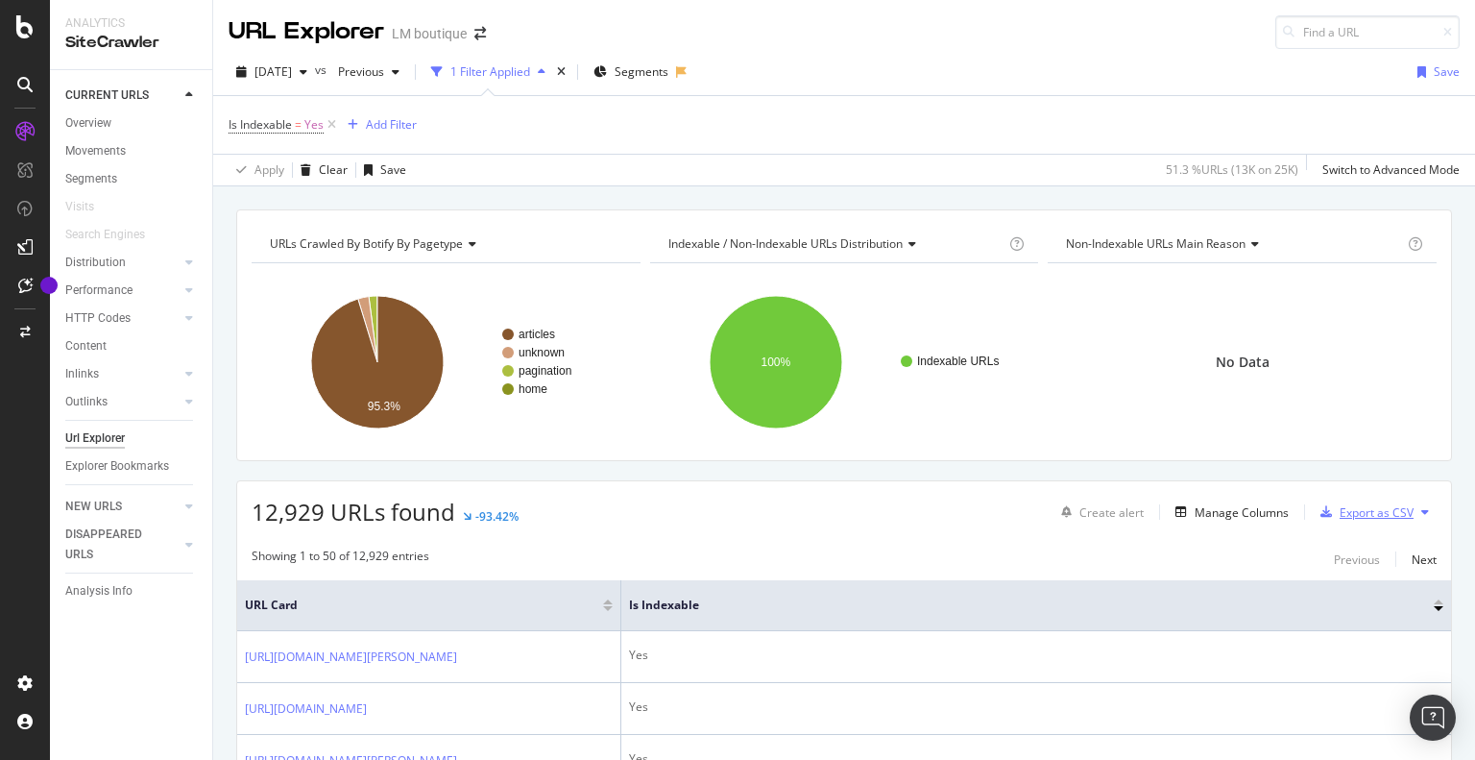
click at [1379, 506] on div "Export as CSV" at bounding box center [1377, 512] width 74 height 16
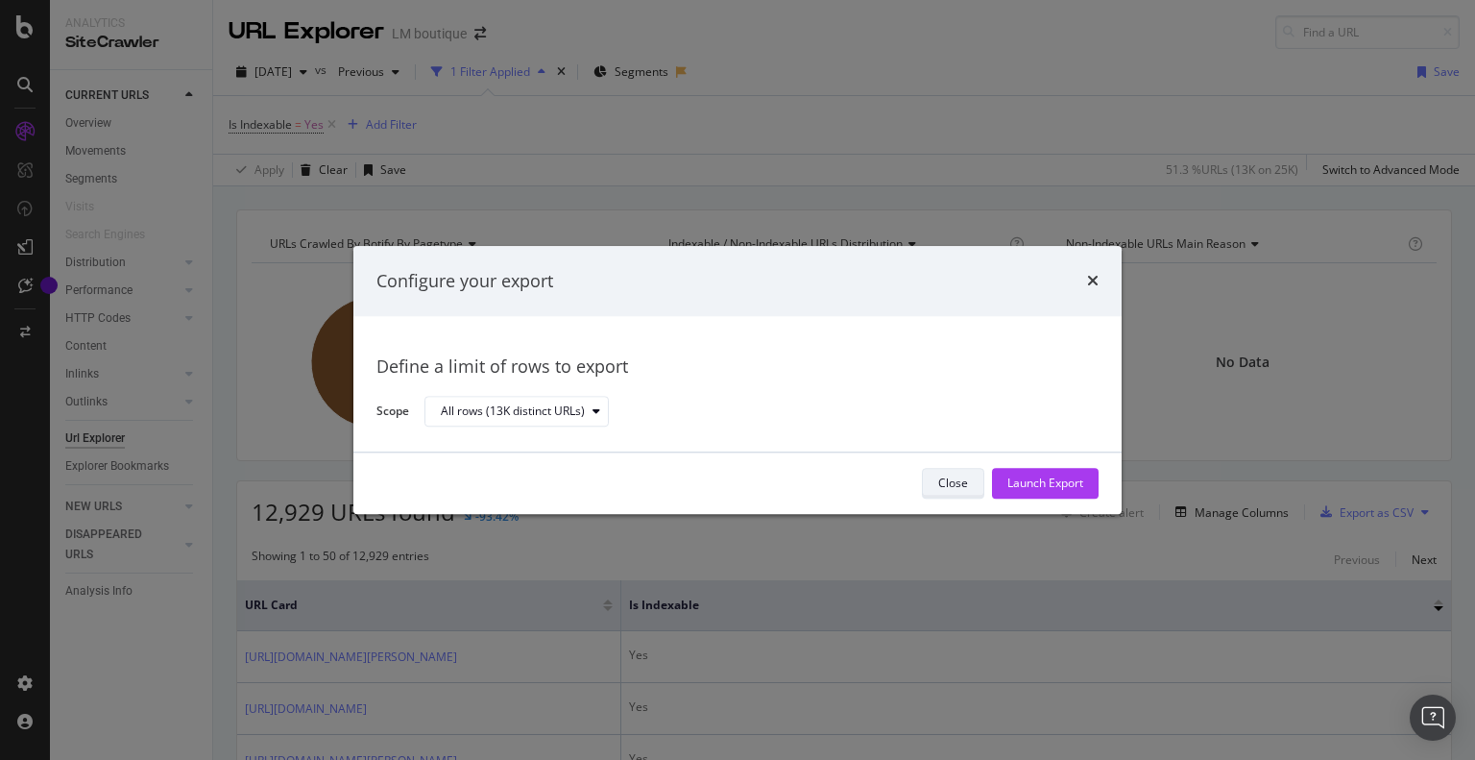
click at [955, 476] on div "Close" at bounding box center [953, 483] width 30 height 16
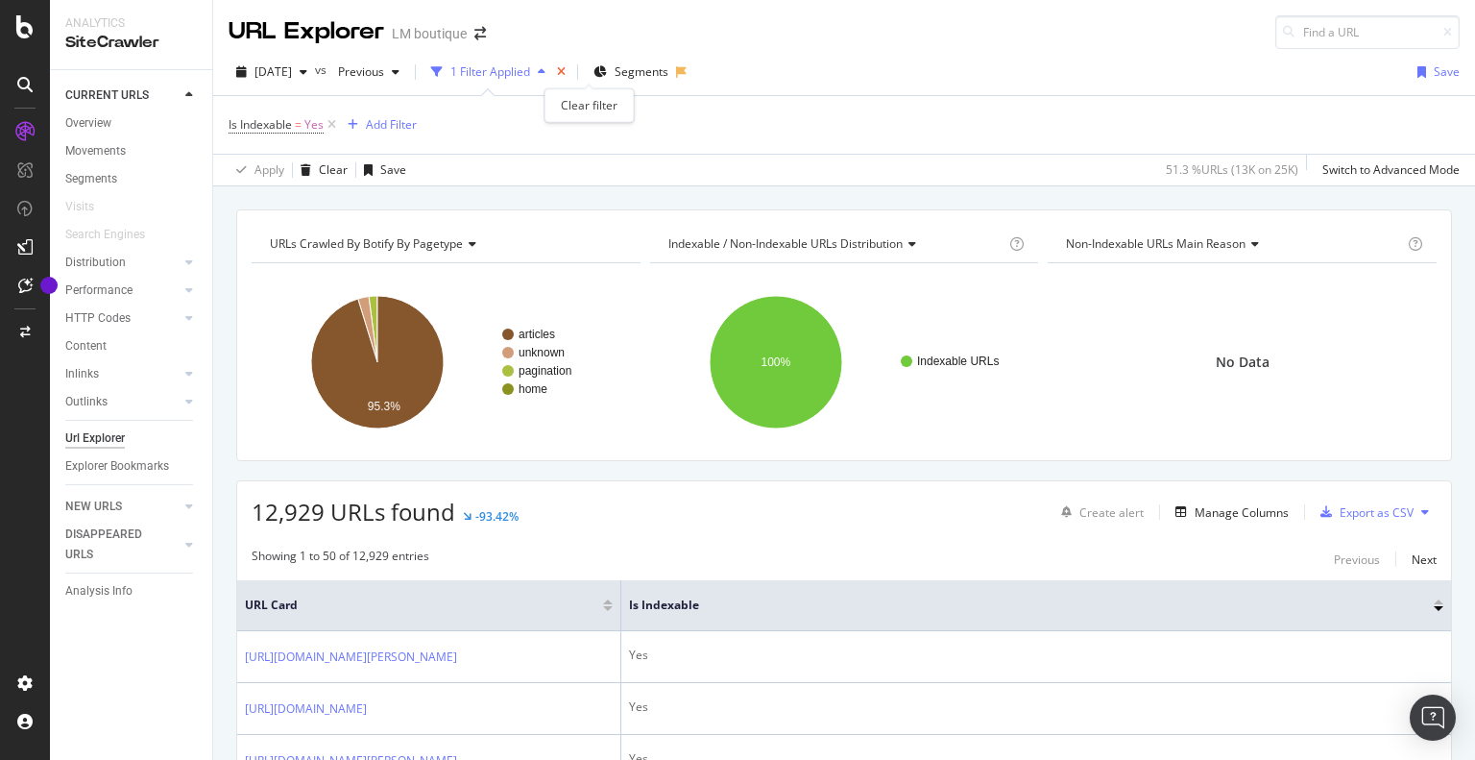
click at [566, 68] on icon "times" at bounding box center [561, 72] width 9 height 12
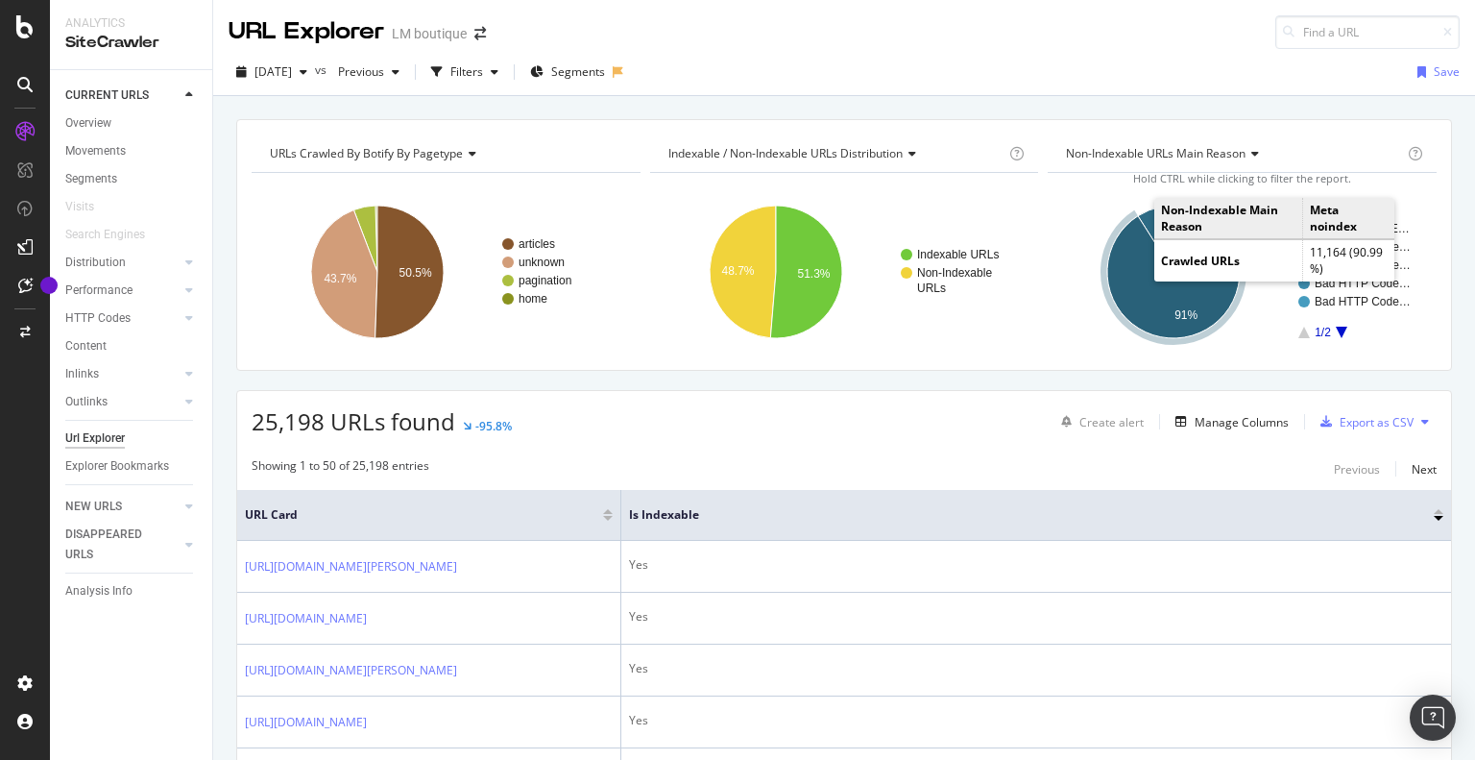
click at [1121, 268] on icon "A chart." at bounding box center [1173, 272] width 133 height 133
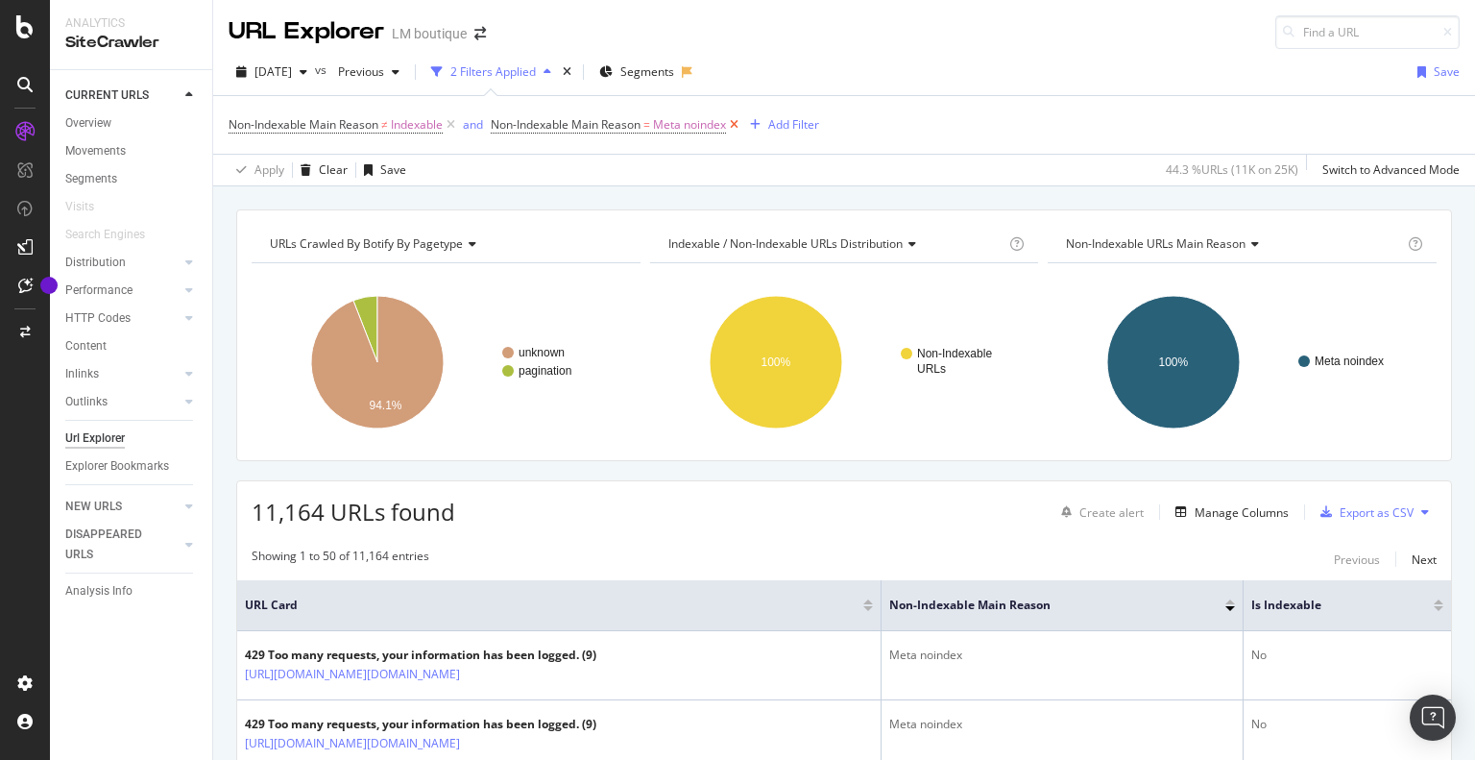
click at [742, 126] on icon at bounding box center [734, 124] width 16 height 19
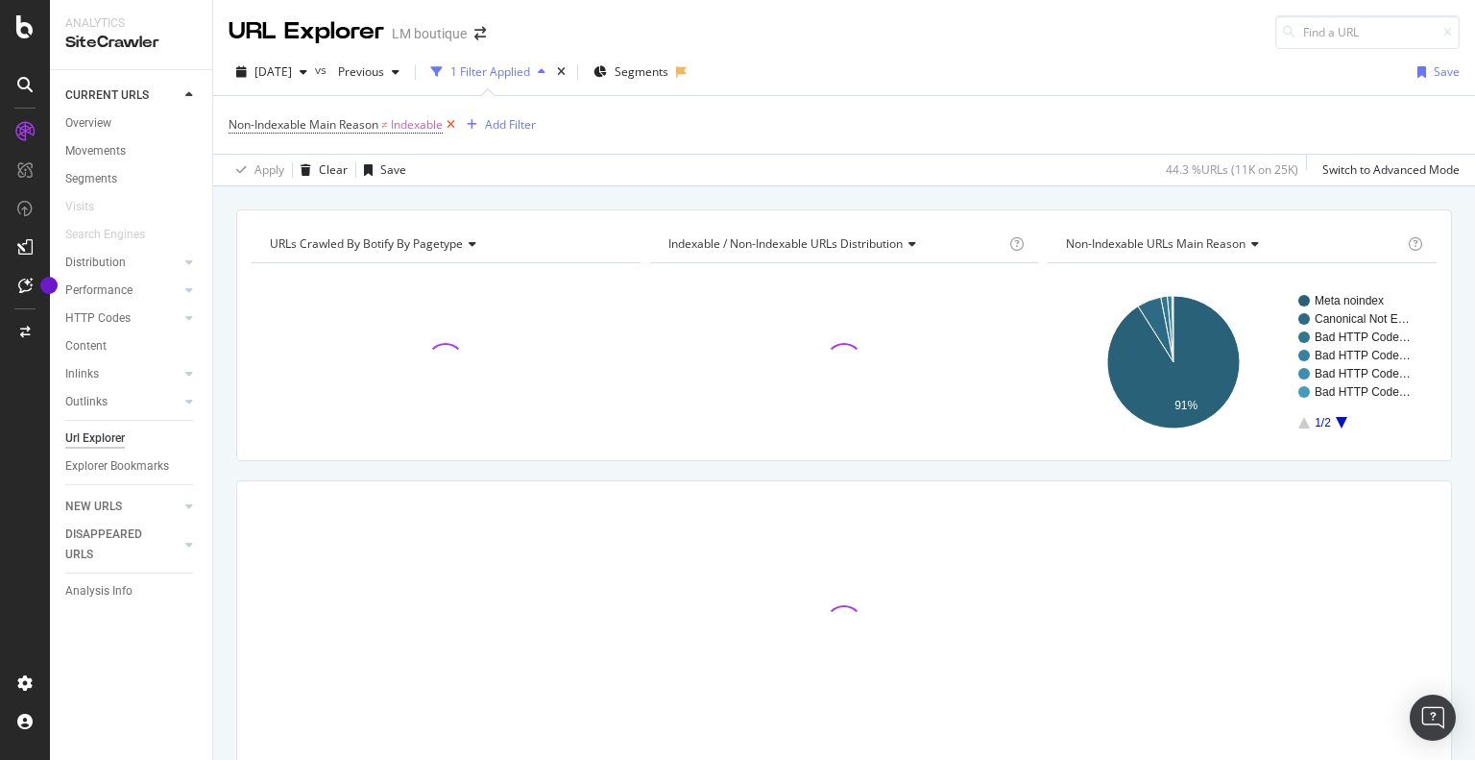
click at [453, 123] on icon at bounding box center [451, 124] width 16 height 19
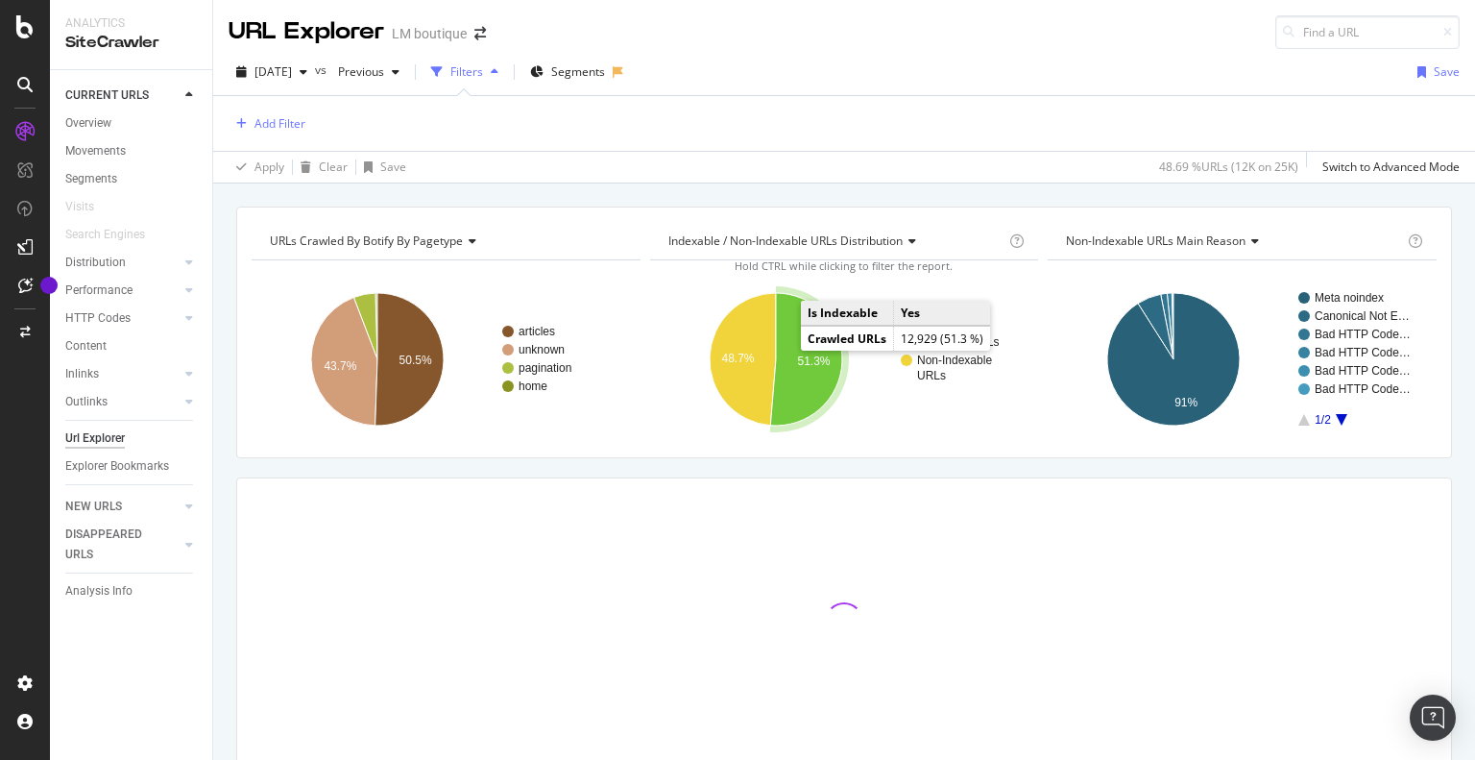
click at [805, 365] on text "51.3%" at bounding box center [813, 360] width 33 height 13
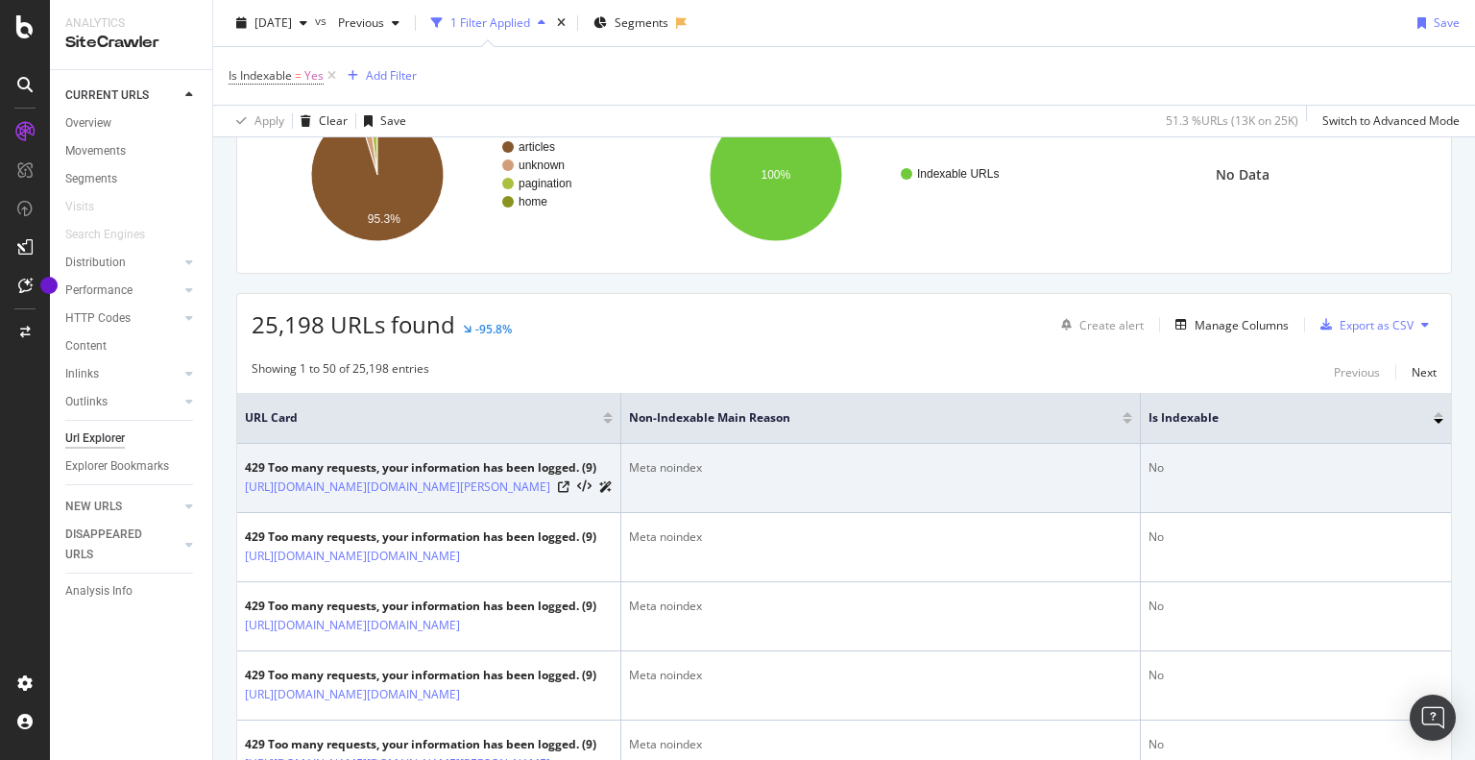
scroll to position [96, 0]
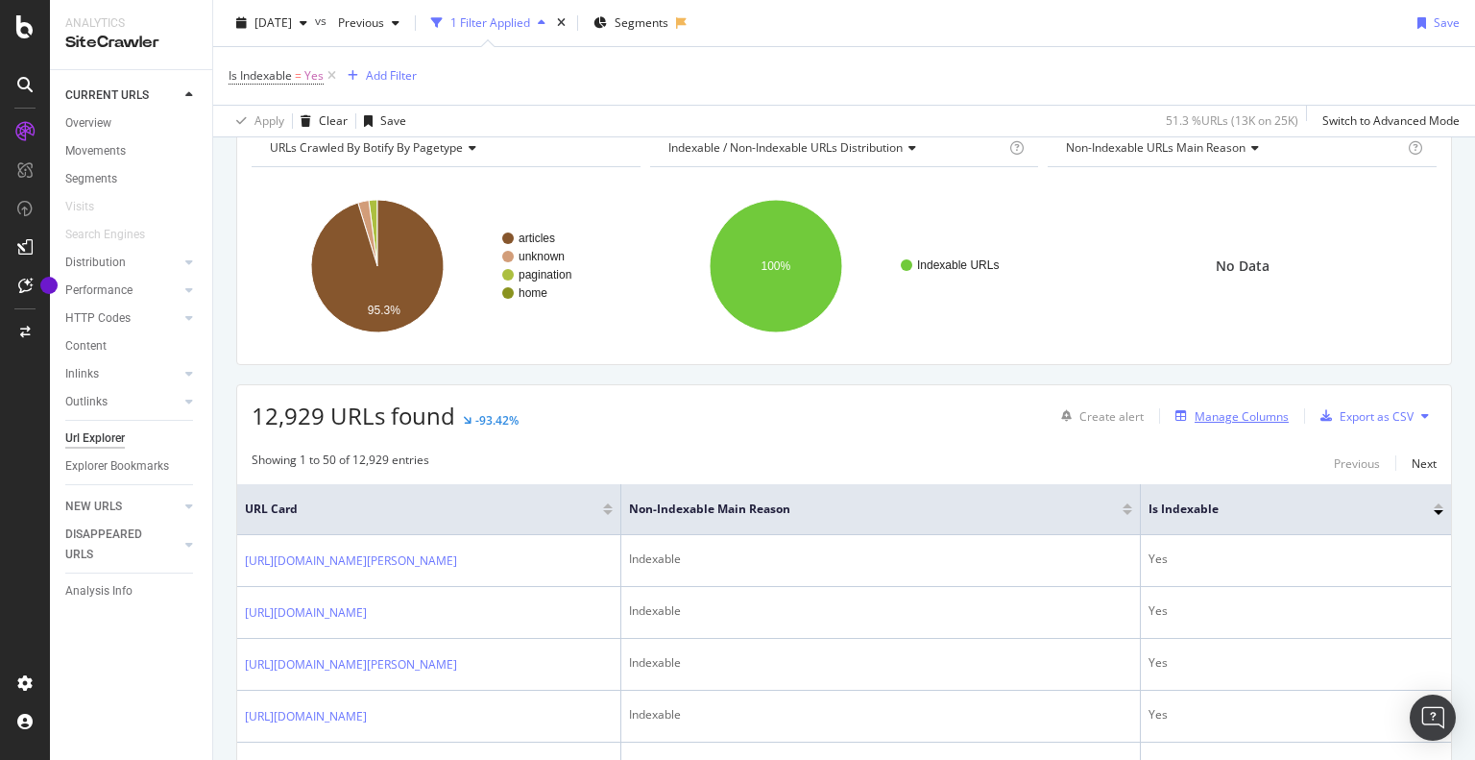
click at [1226, 424] on div "Manage Columns" at bounding box center [1228, 415] width 121 height 21
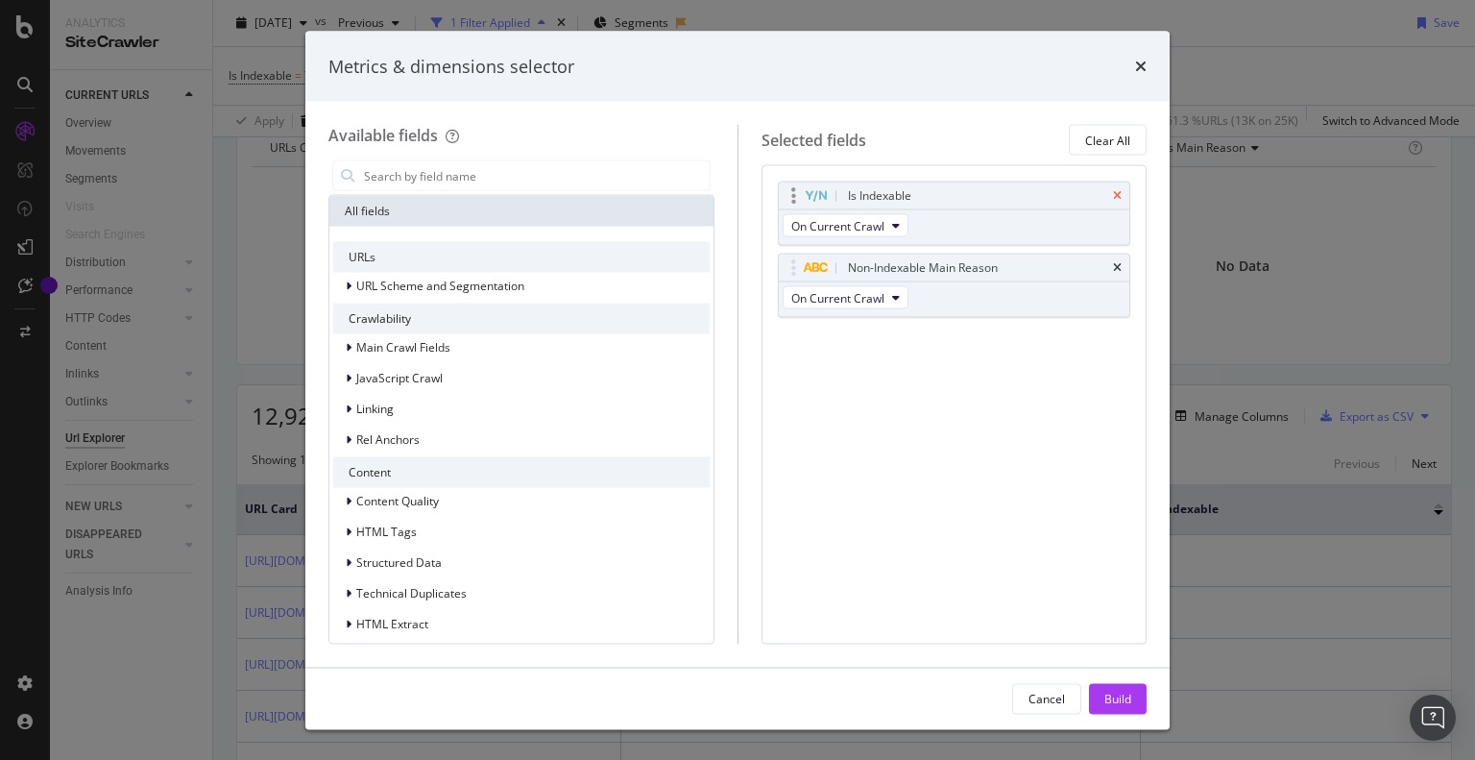
click at [1118, 194] on icon "times" at bounding box center [1117, 196] width 9 height 12
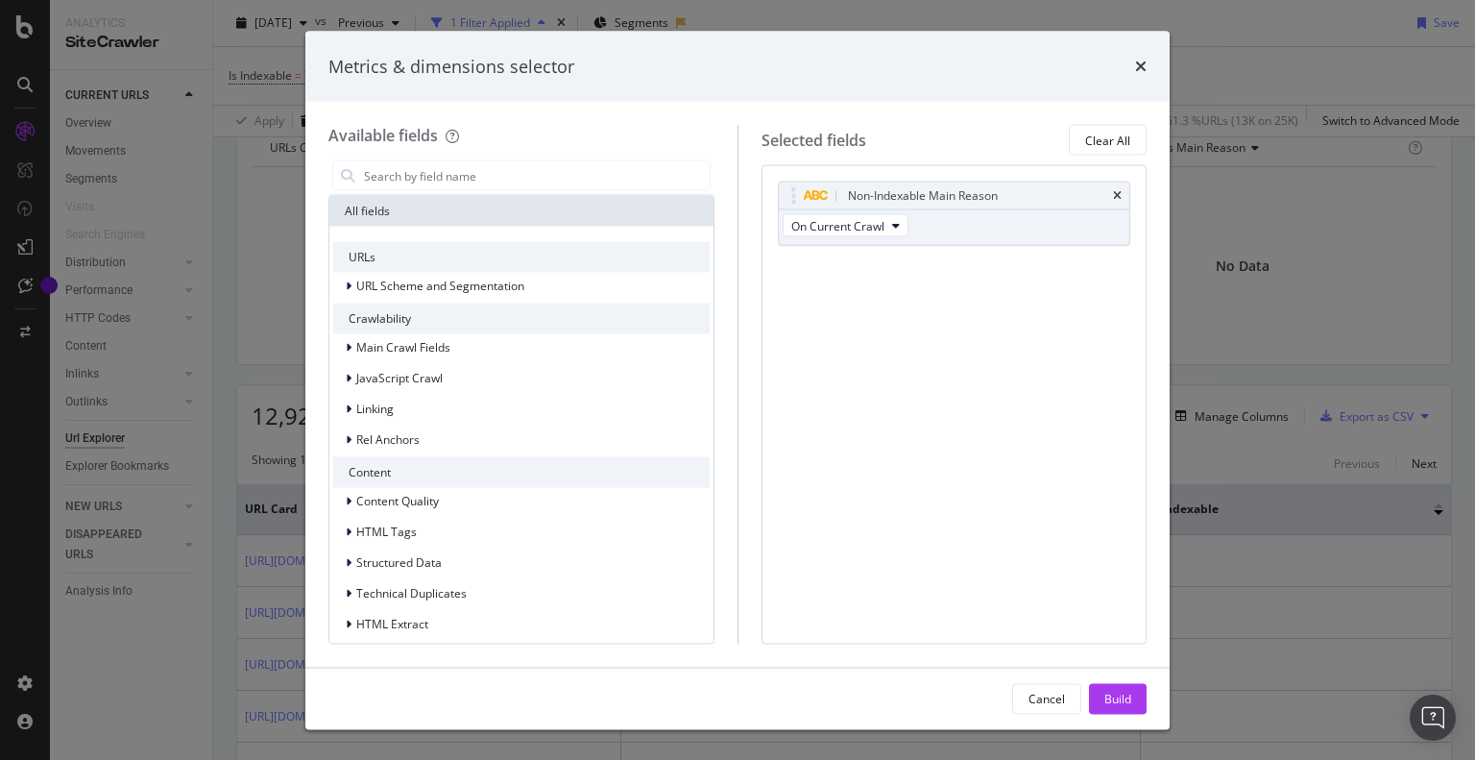
click at [1118, 194] on icon "times" at bounding box center [1117, 196] width 9 height 12
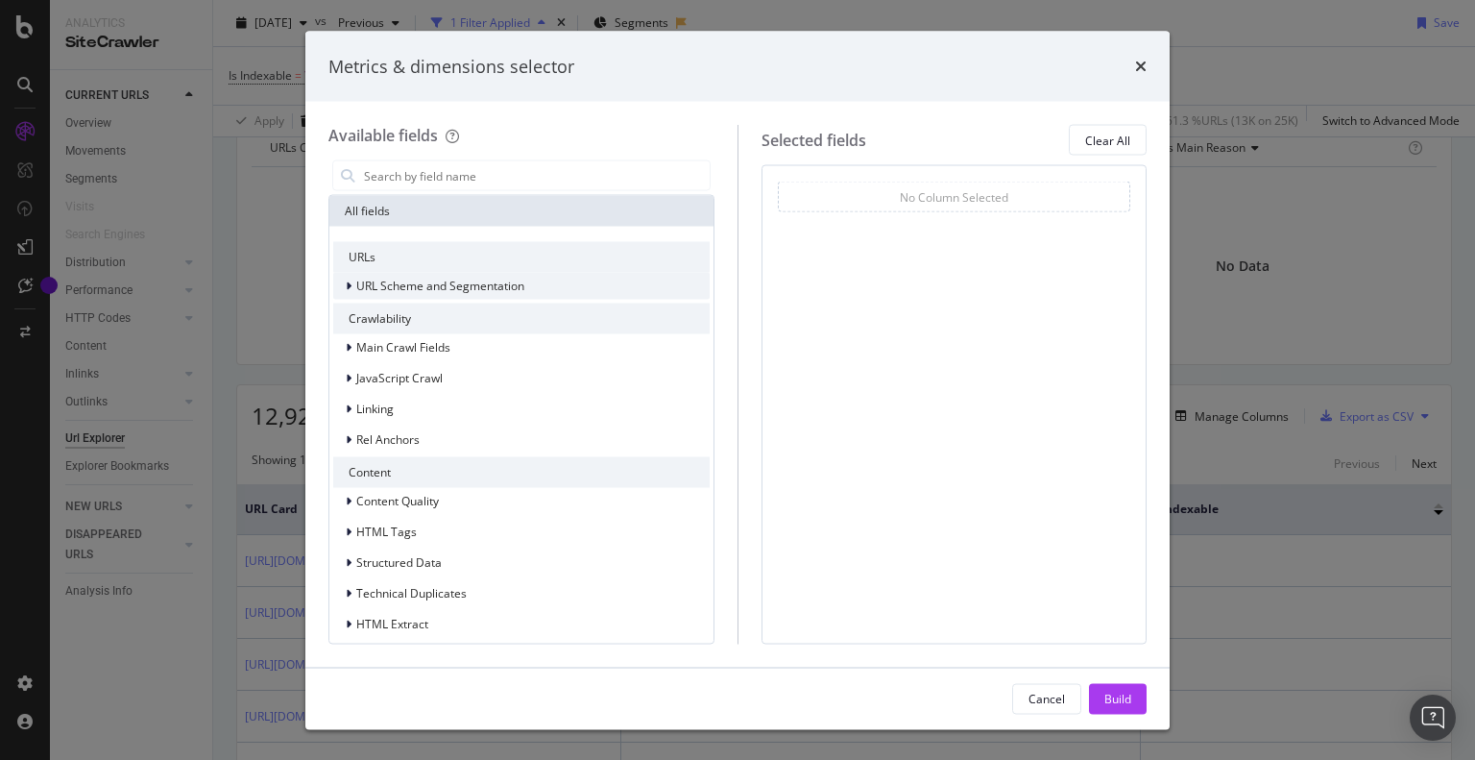
click at [353, 283] on div "modal" at bounding box center [351, 286] width 12 height 19
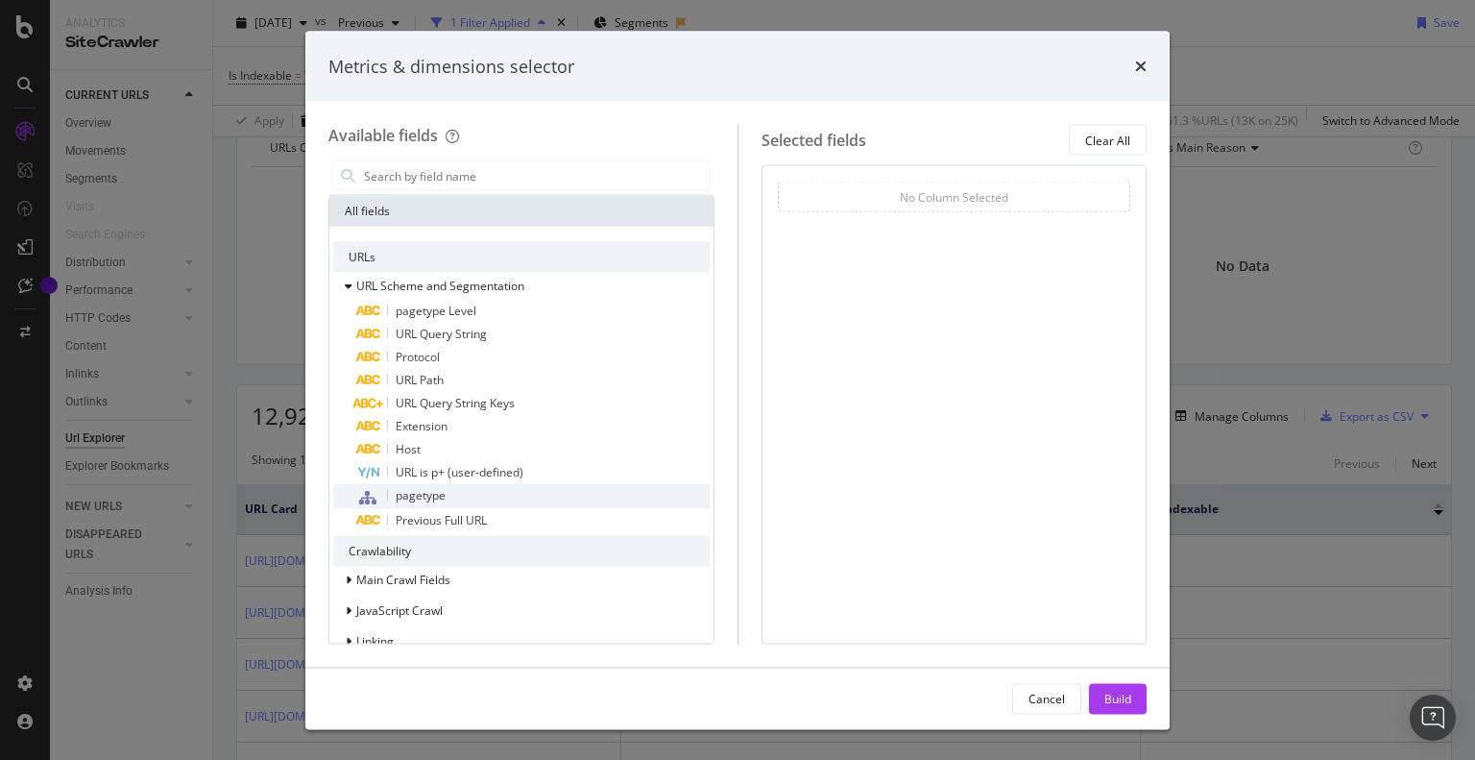
click at [425, 495] on span "pagetype" at bounding box center [421, 495] width 50 height 16
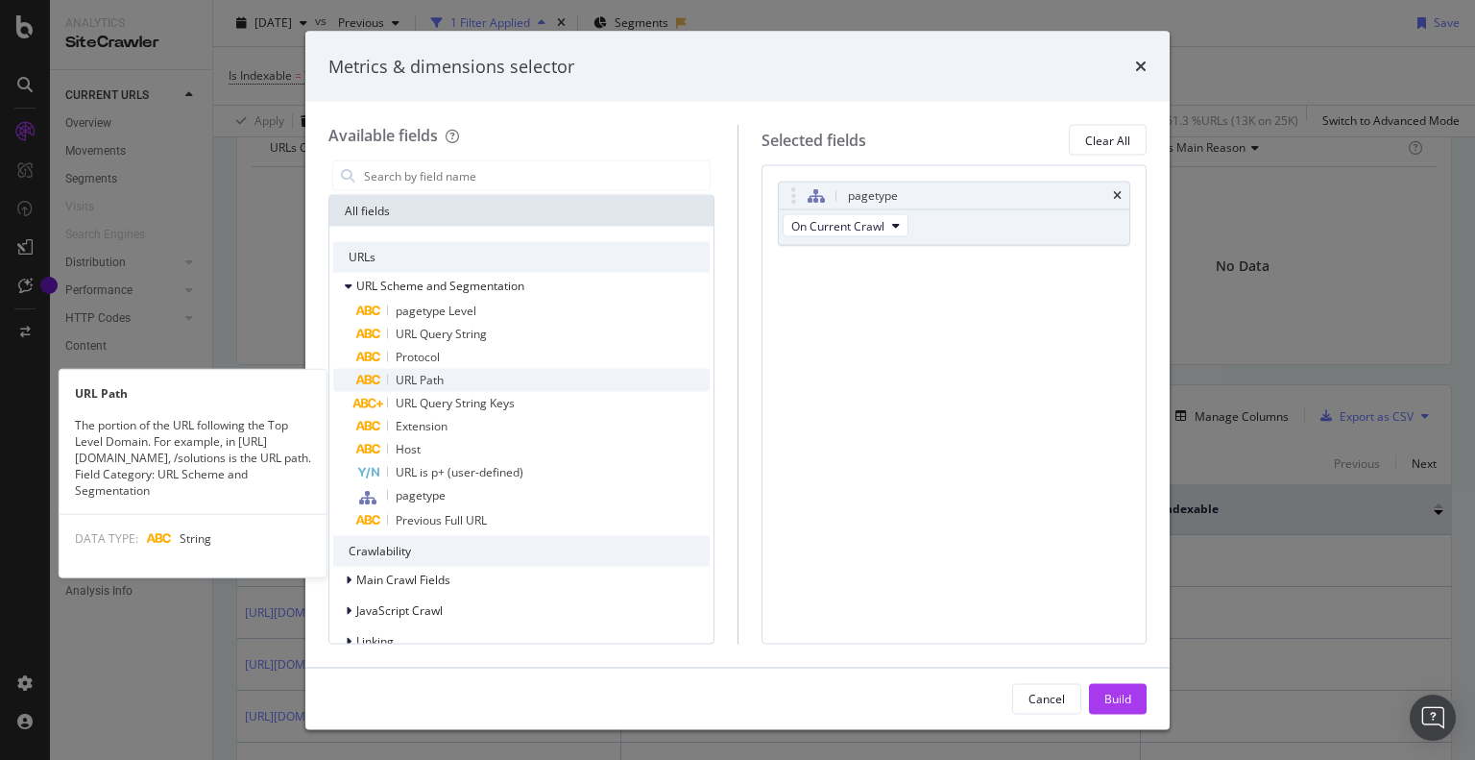
click at [446, 380] on div "URL Path" at bounding box center [532, 380] width 353 height 23
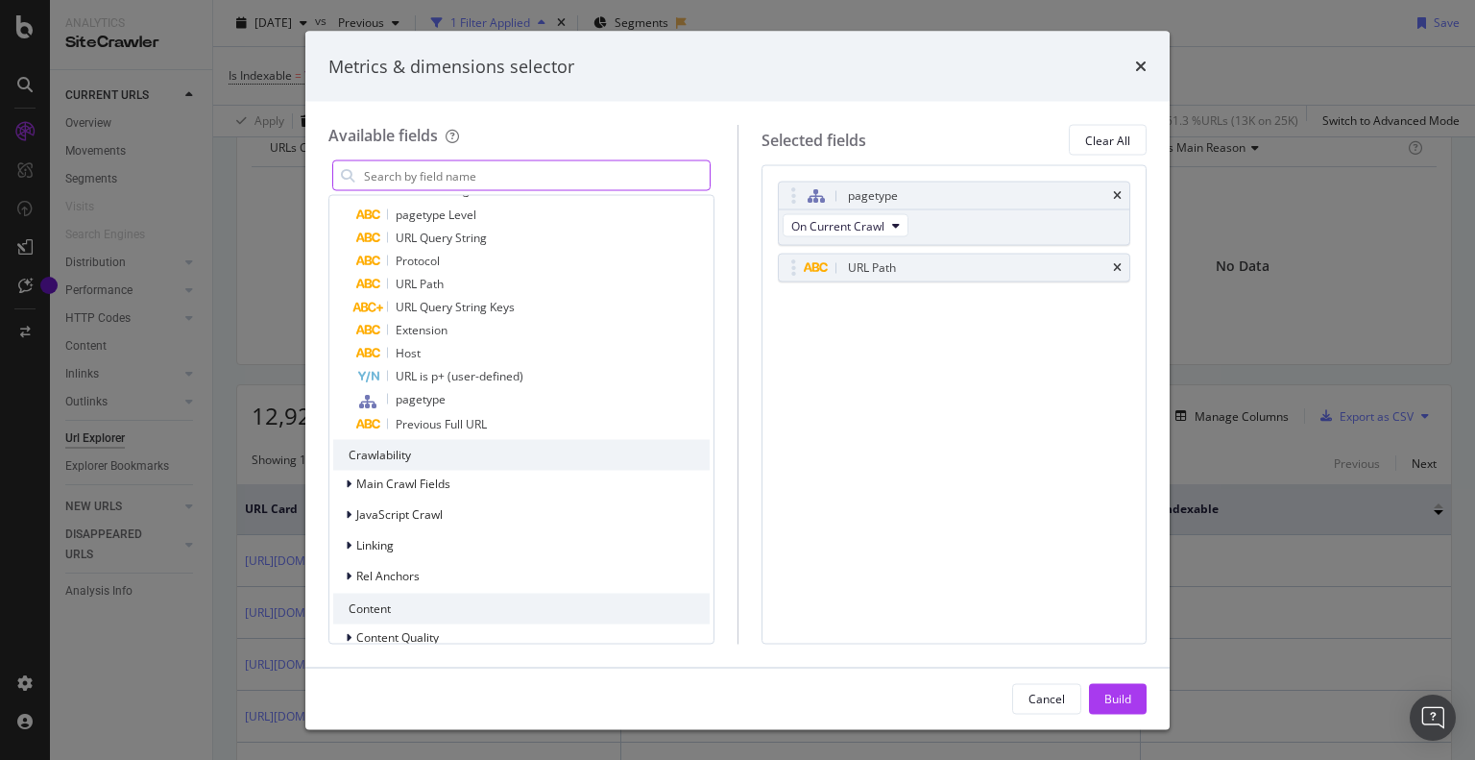
click at [439, 169] on input "modal" at bounding box center [536, 175] width 348 height 29
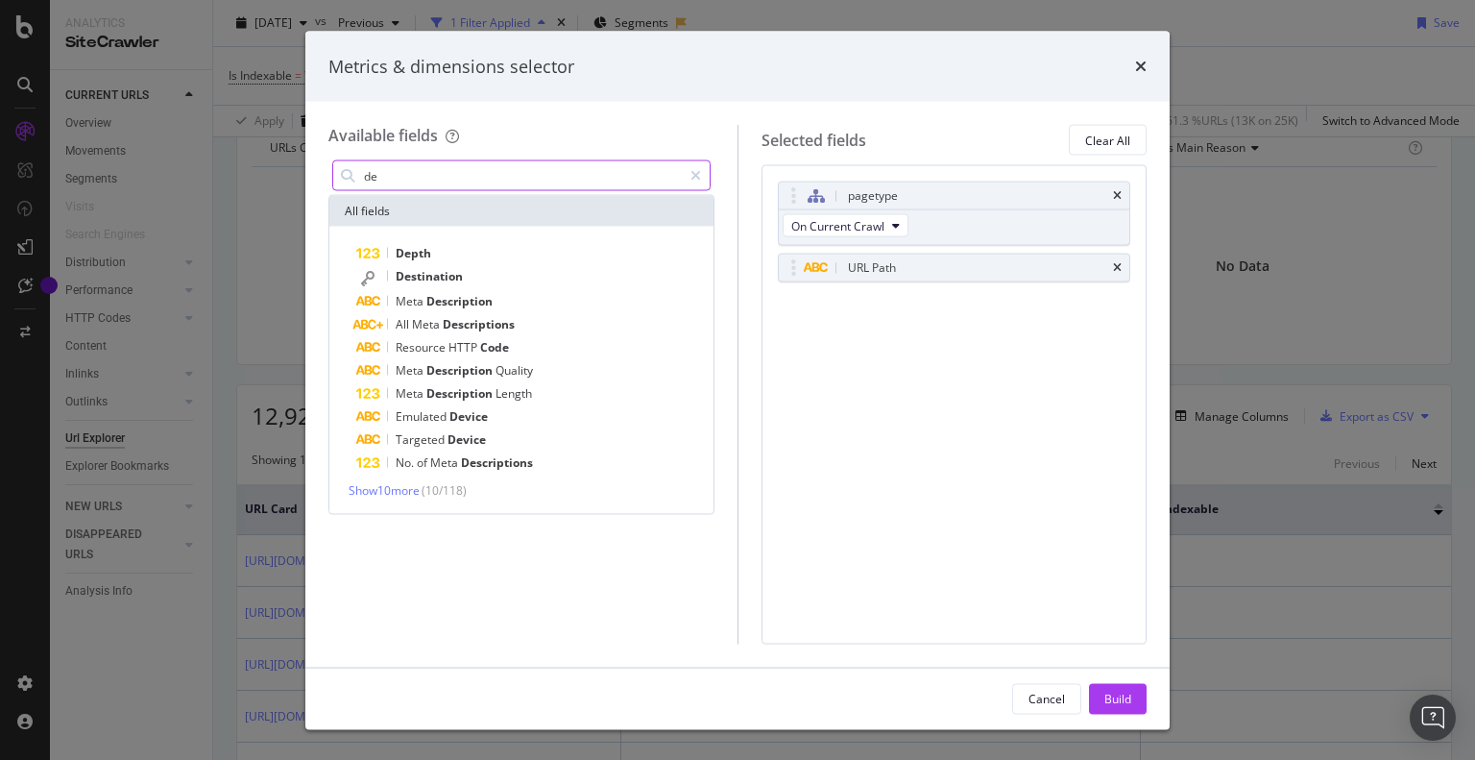
scroll to position [0, 0]
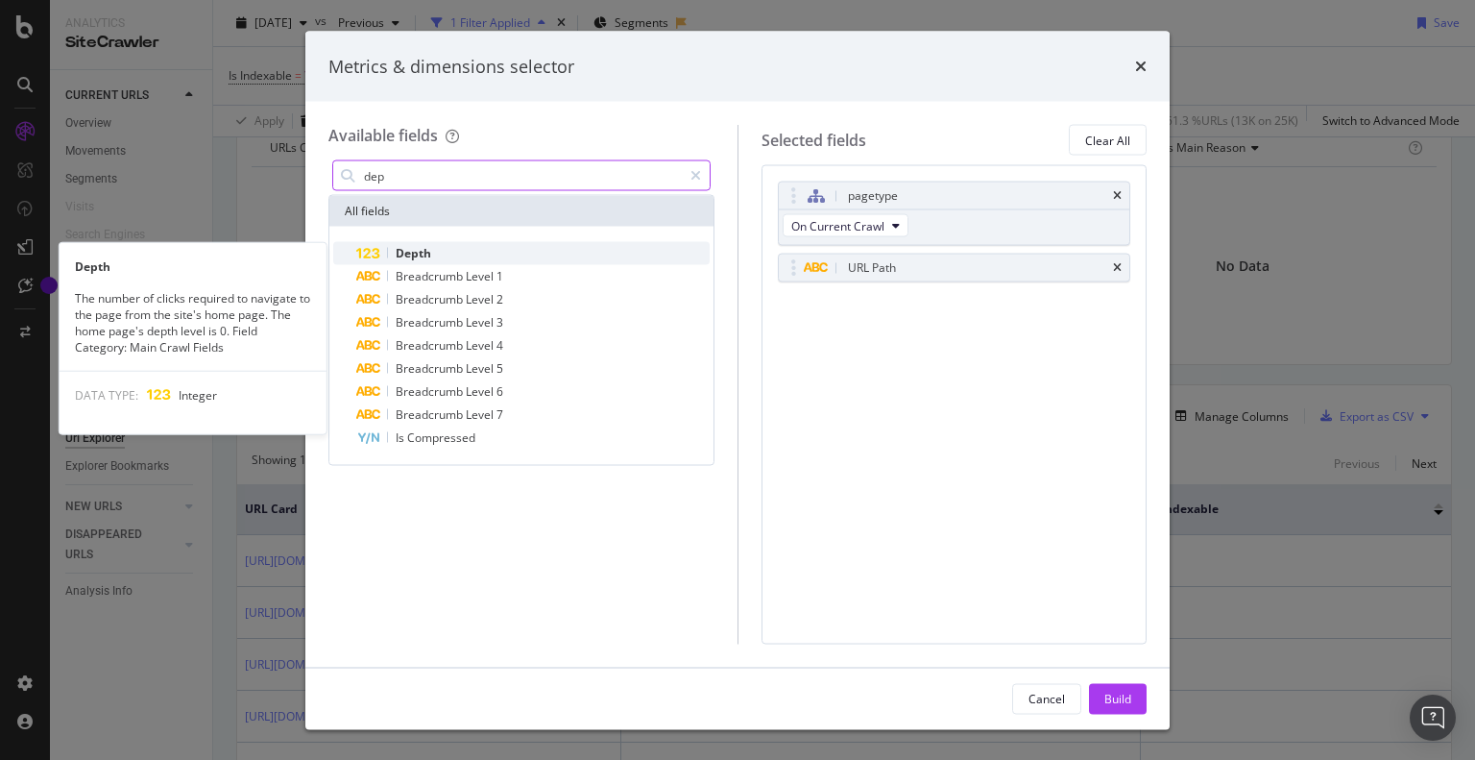
type input "dep"
click at [411, 249] on span "Depth" at bounding box center [414, 253] width 36 height 16
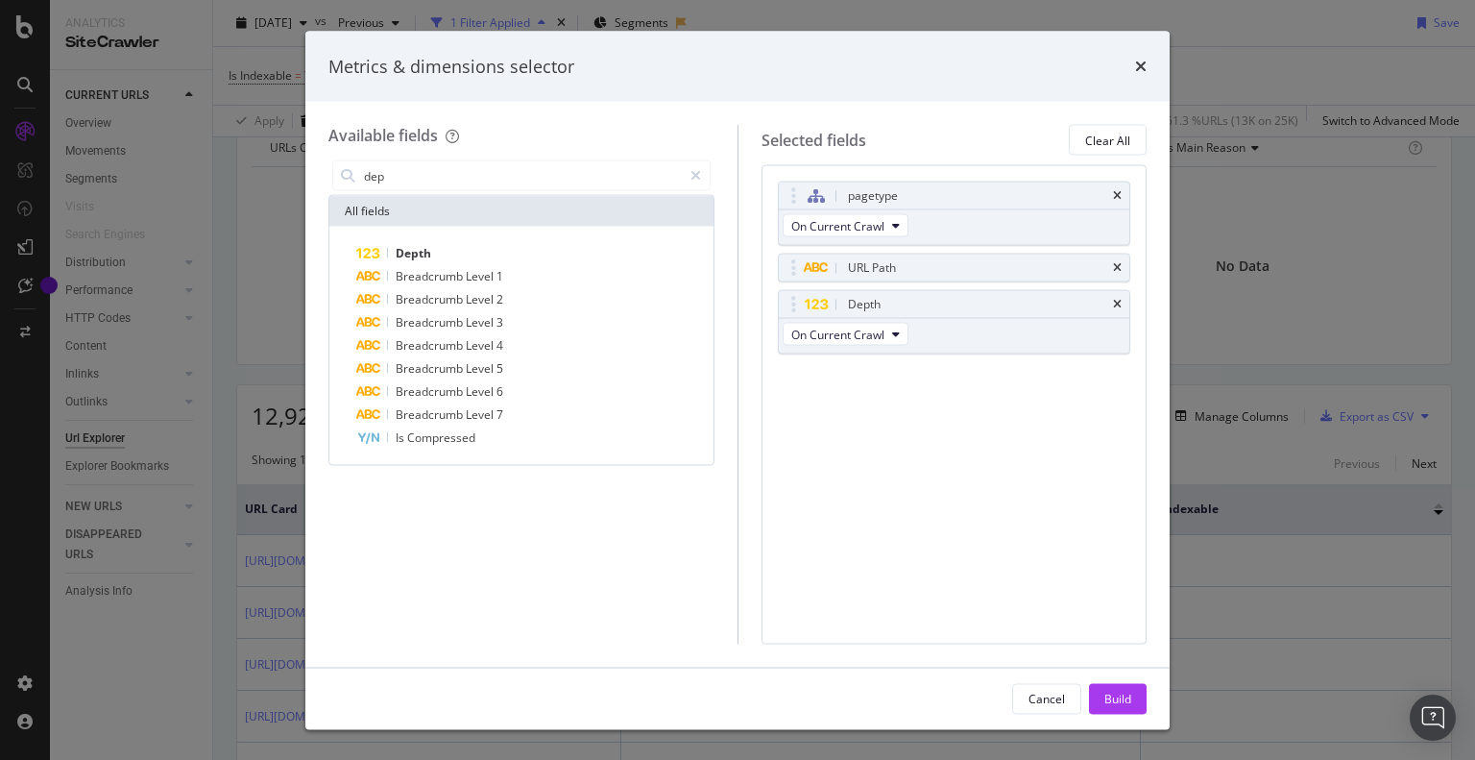
click at [1114, 700] on div "Build" at bounding box center [1117, 698] width 27 height 16
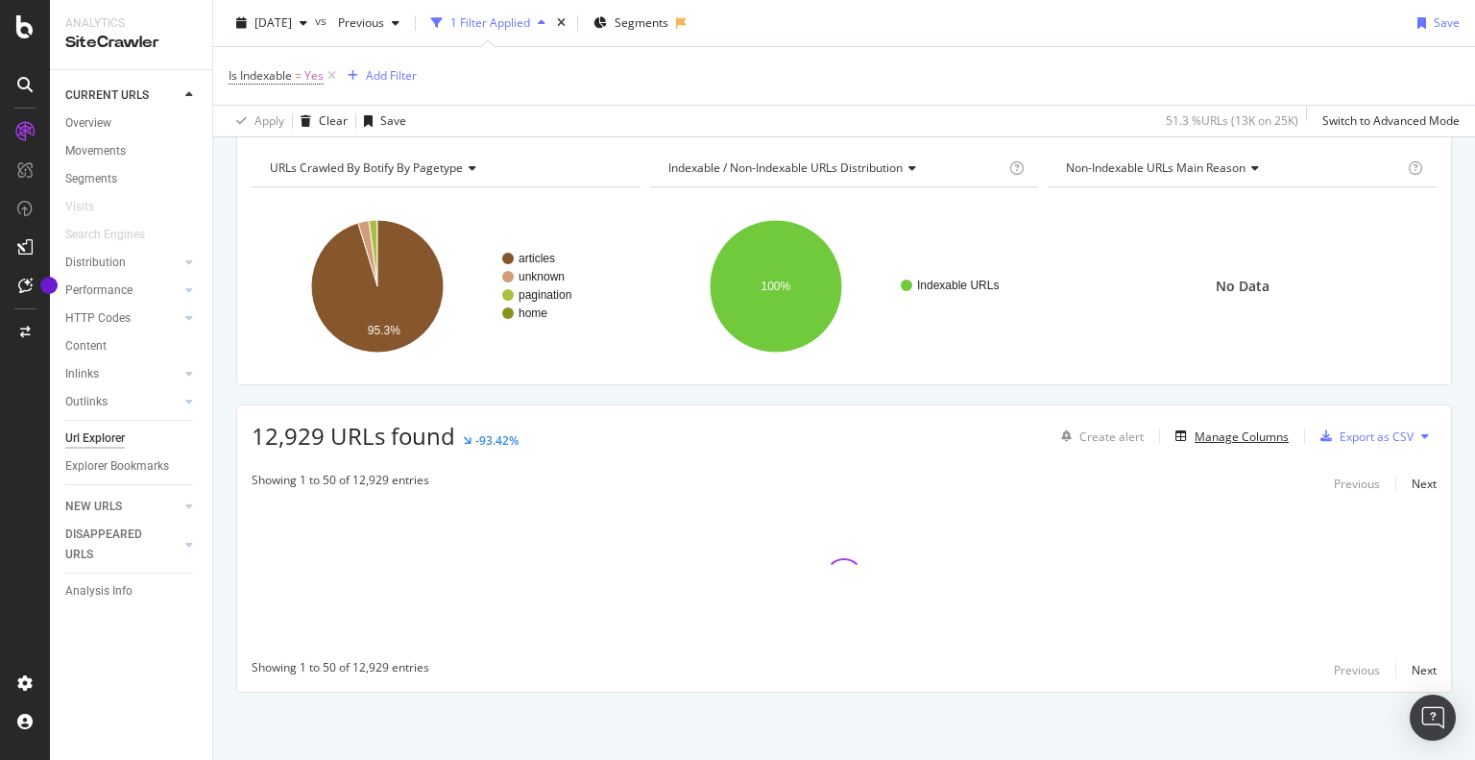
scroll to position [75, 0]
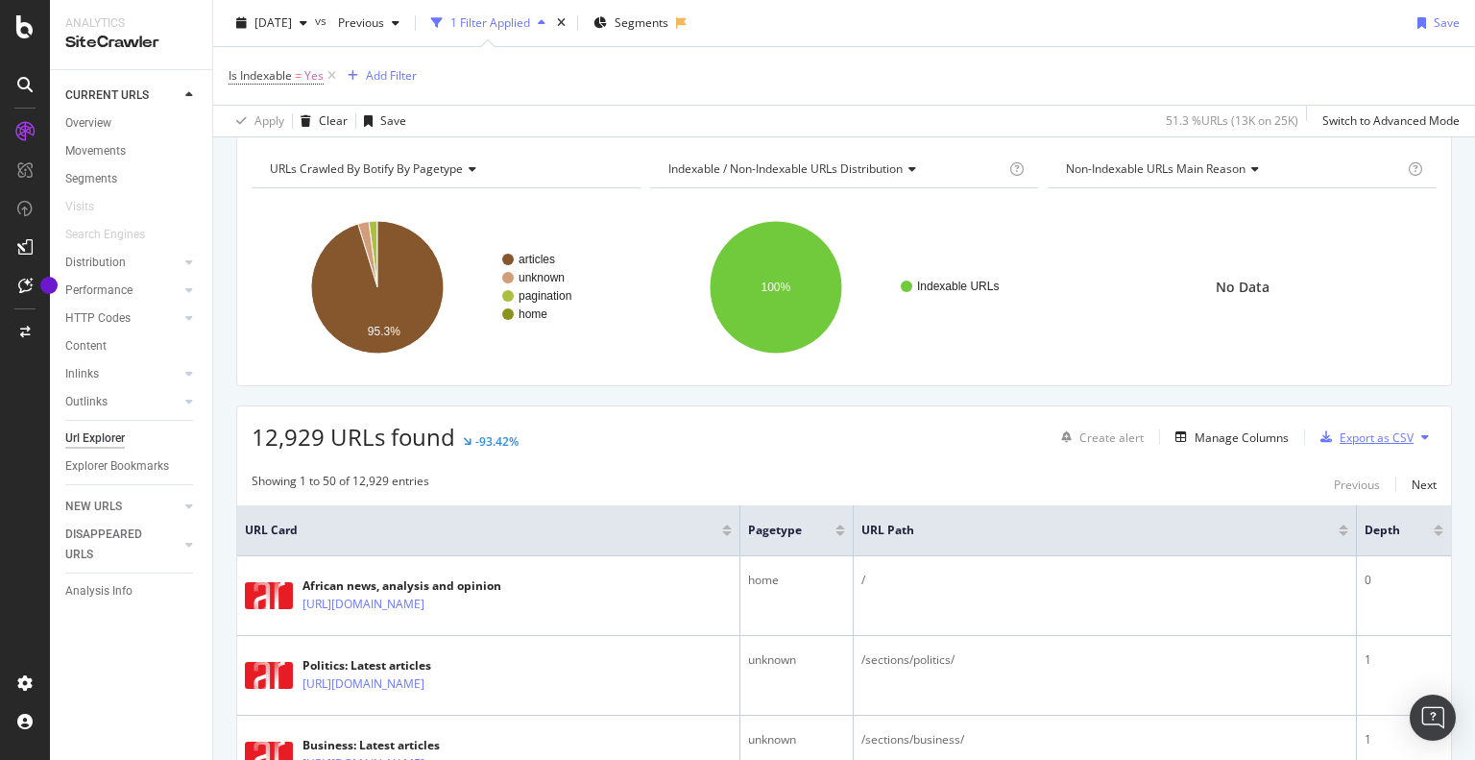
click at [1371, 433] on div "Export as CSV" at bounding box center [1377, 437] width 74 height 16
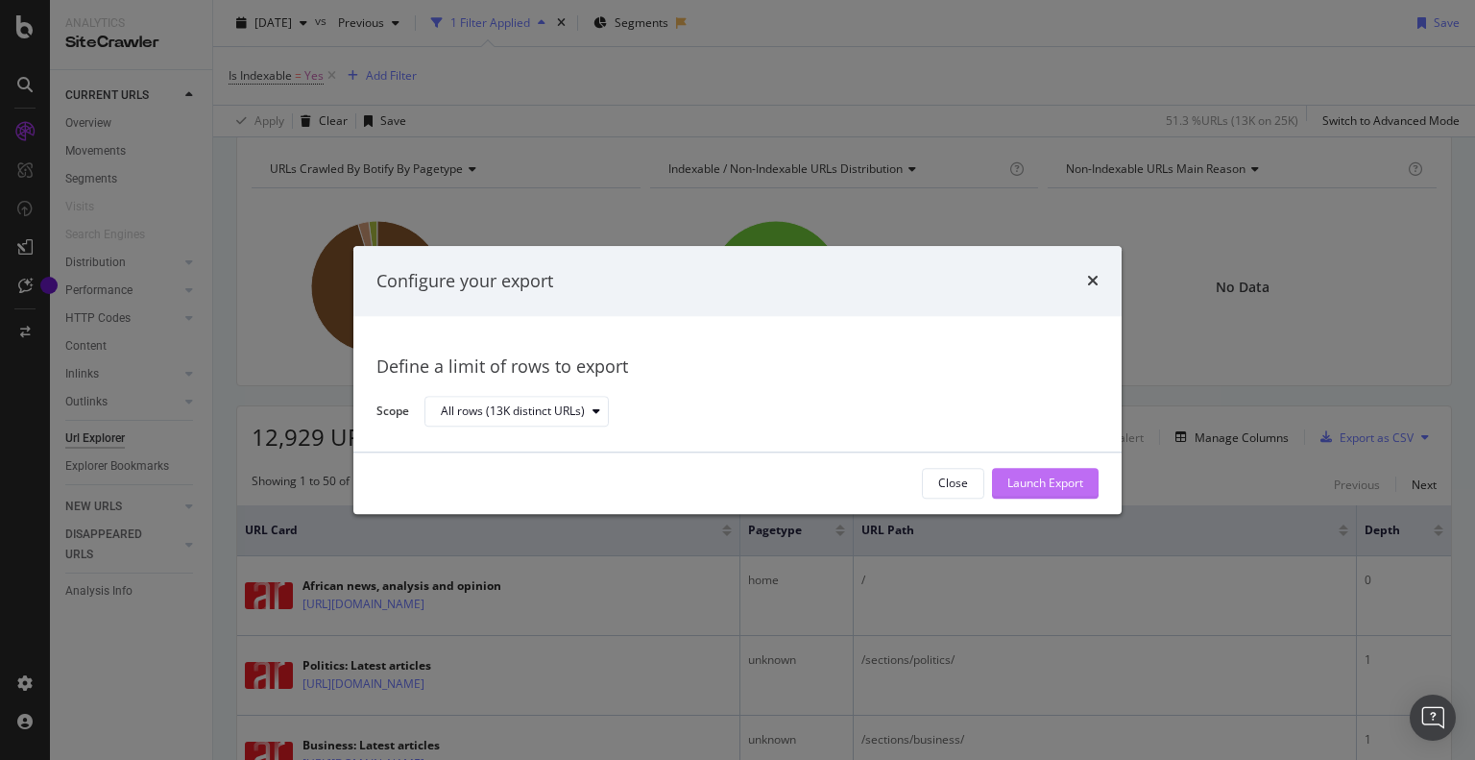
click at [1069, 483] on div "Launch Export" at bounding box center [1045, 483] width 76 height 16
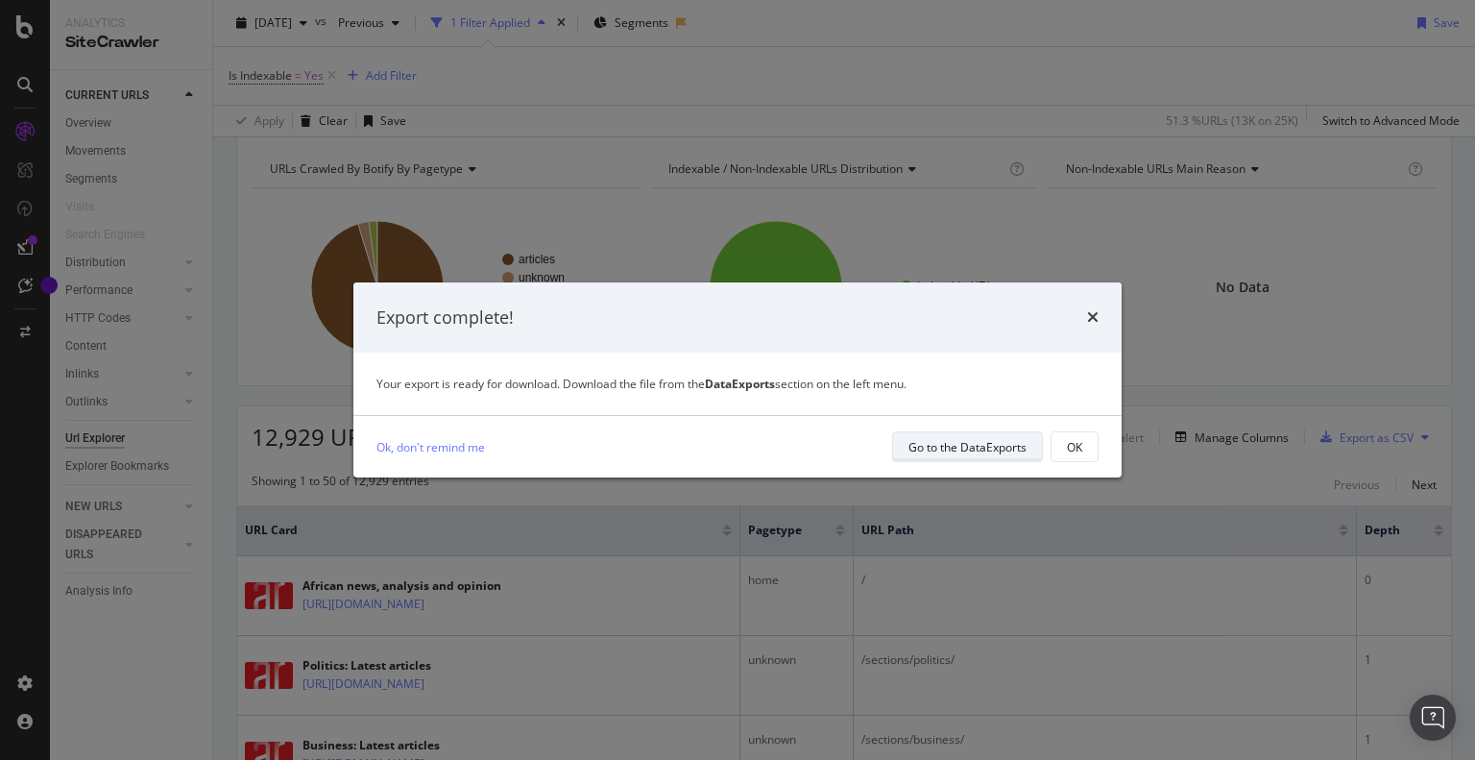
click at [996, 456] on div "Go to the DataExports" at bounding box center [968, 446] width 118 height 27
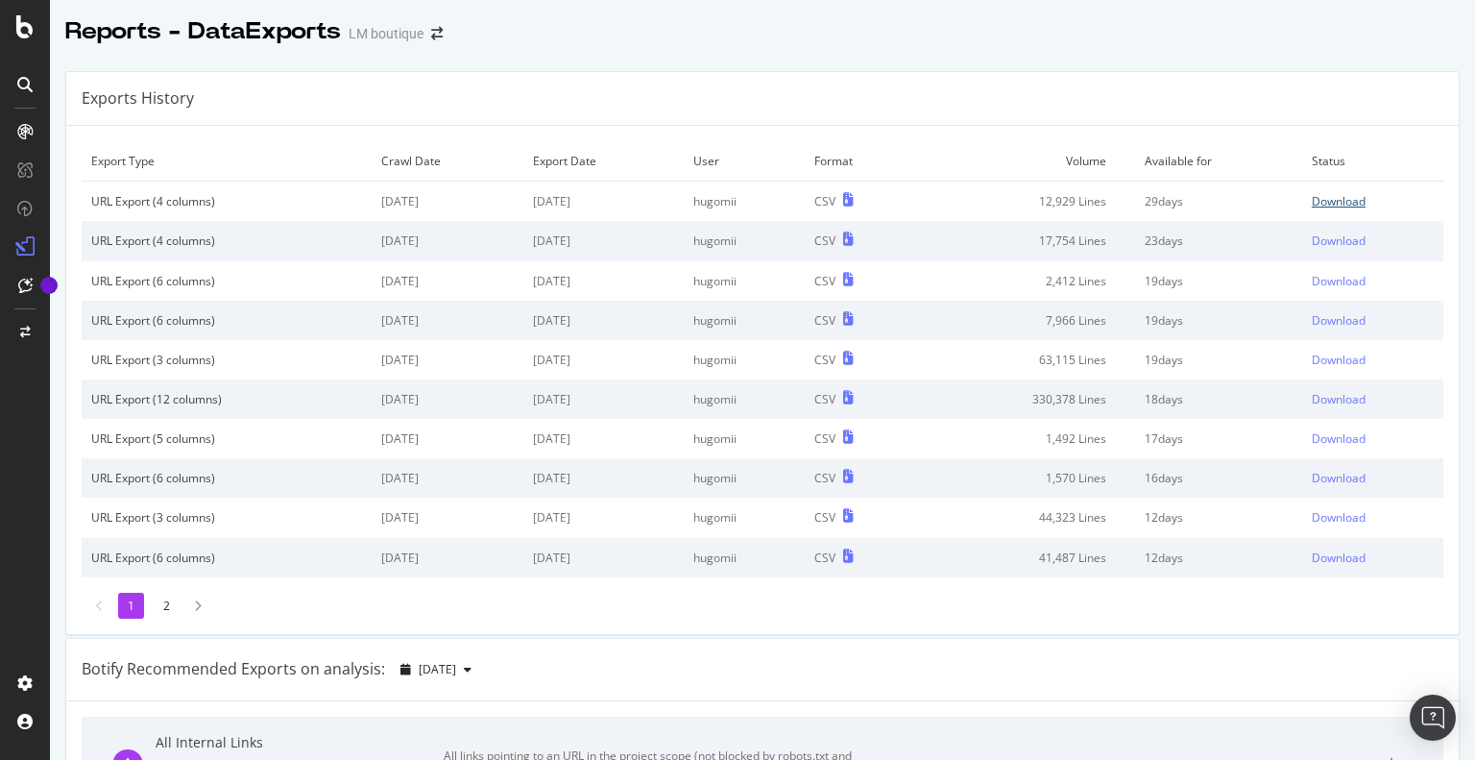
click at [1323, 202] on div "Download" at bounding box center [1339, 201] width 54 height 16
